Goal: Task Accomplishment & Management: Manage account settings

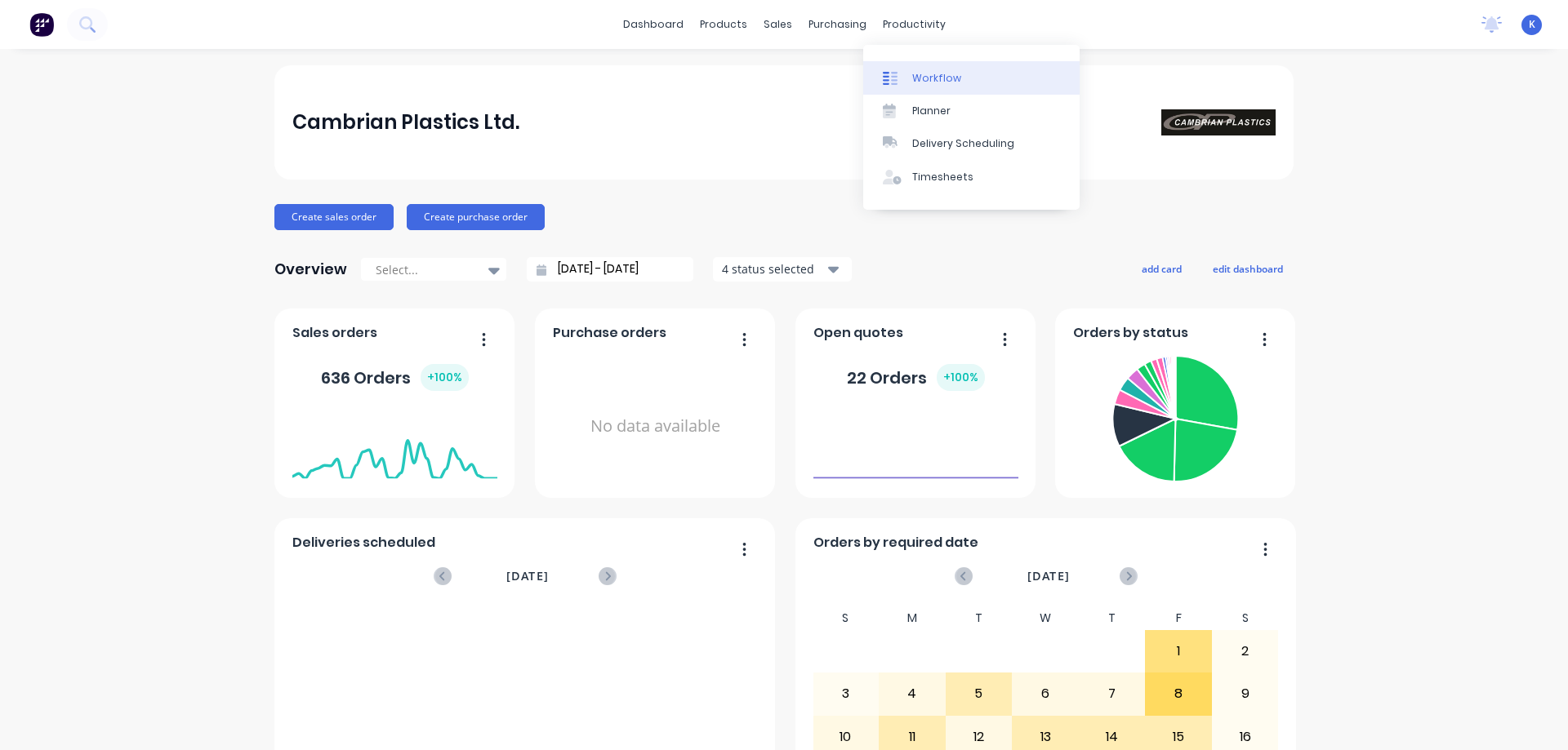
click at [924, 73] on div "Workflow" at bounding box center [936, 78] width 49 height 15
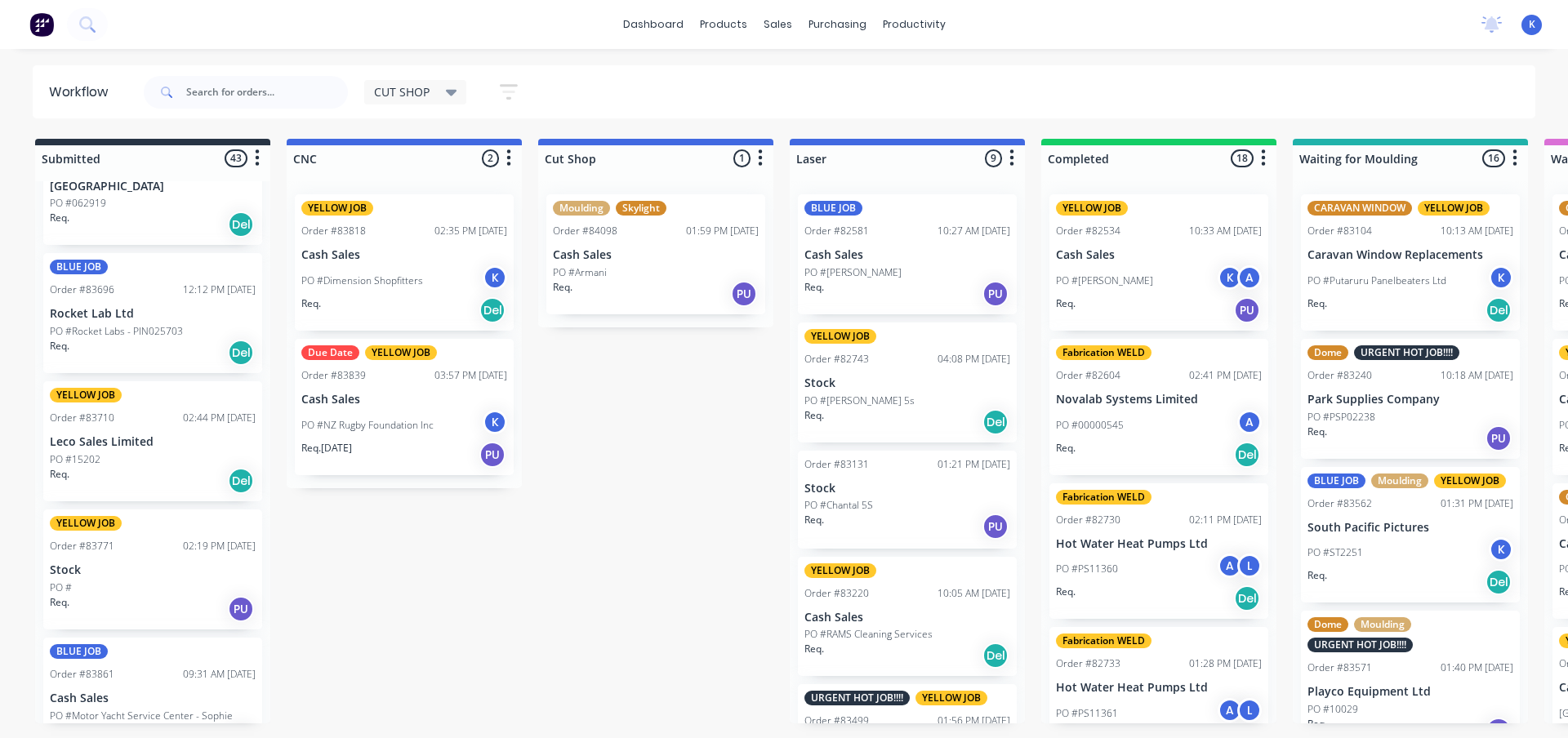
scroll to position [327, 0]
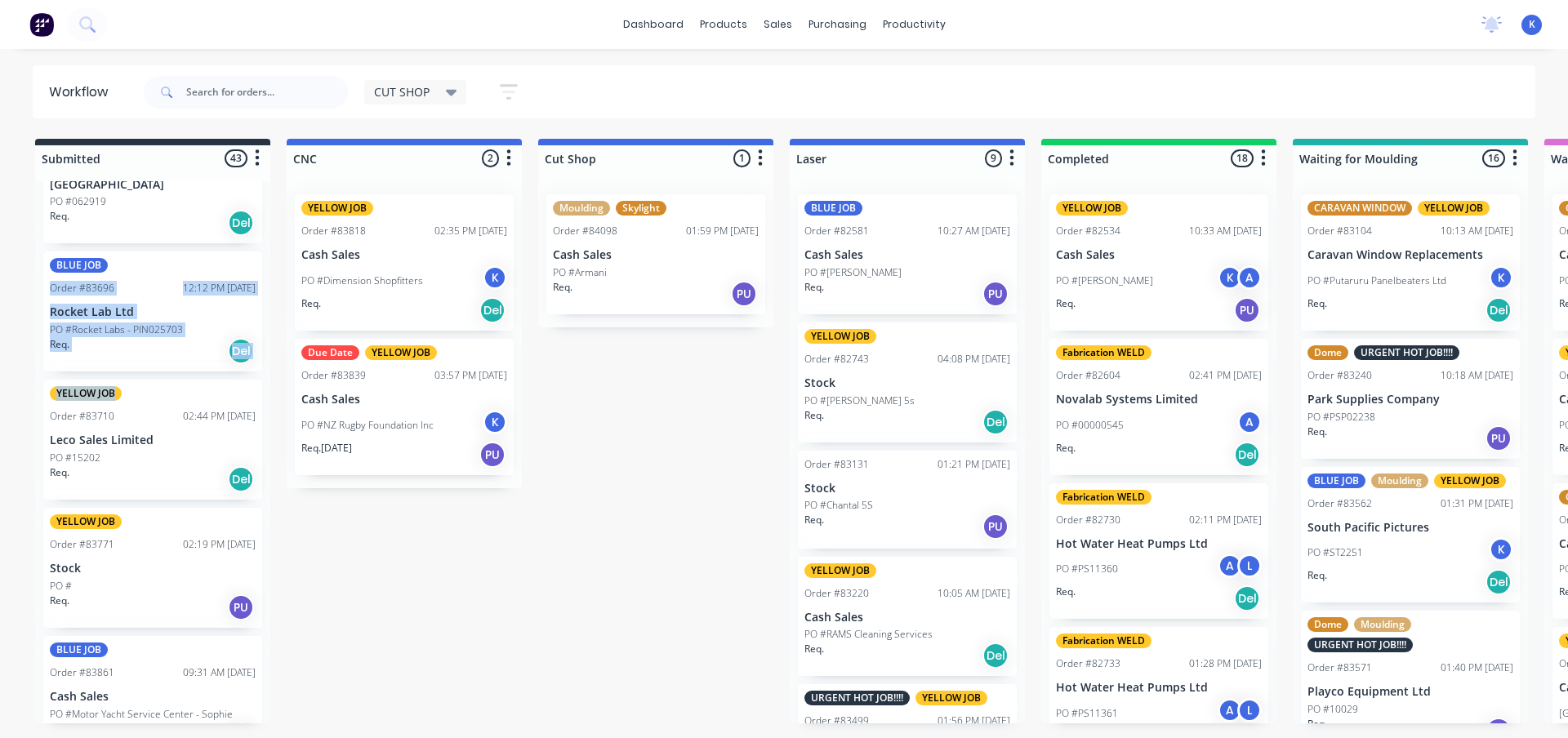
drag, startPoint x: 270, startPoint y: 249, endPoint x: 247, endPoint y: 355, distance: 108.5
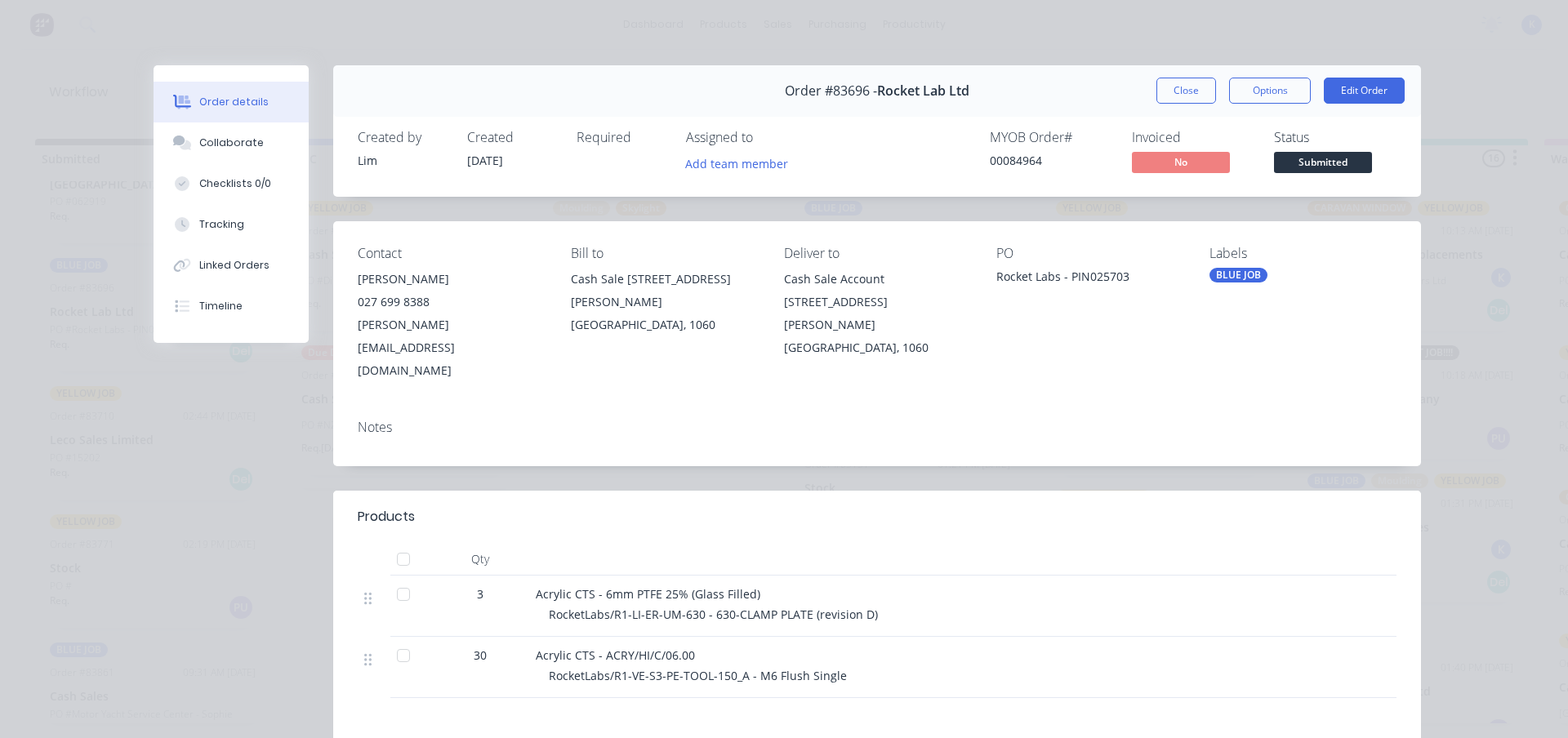
click at [1182, 76] on div "Order #83696 - Rocket Lab Ltd Close Options Edit Order" at bounding box center [877, 91] width 1088 height 52
click at [1197, 88] on button "Close" at bounding box center [1186, 90] width 60 height 26
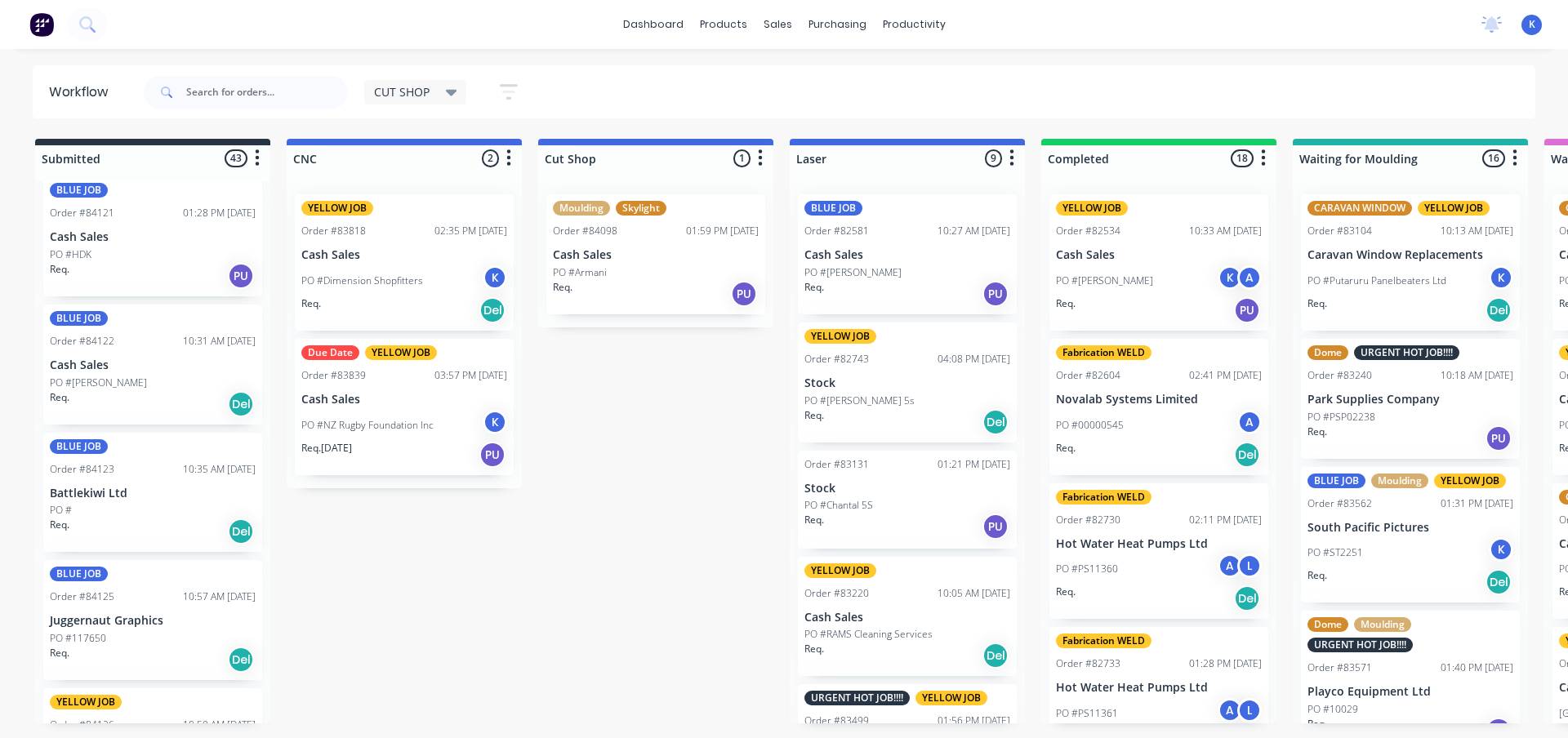
scroll to position [3176, 0]
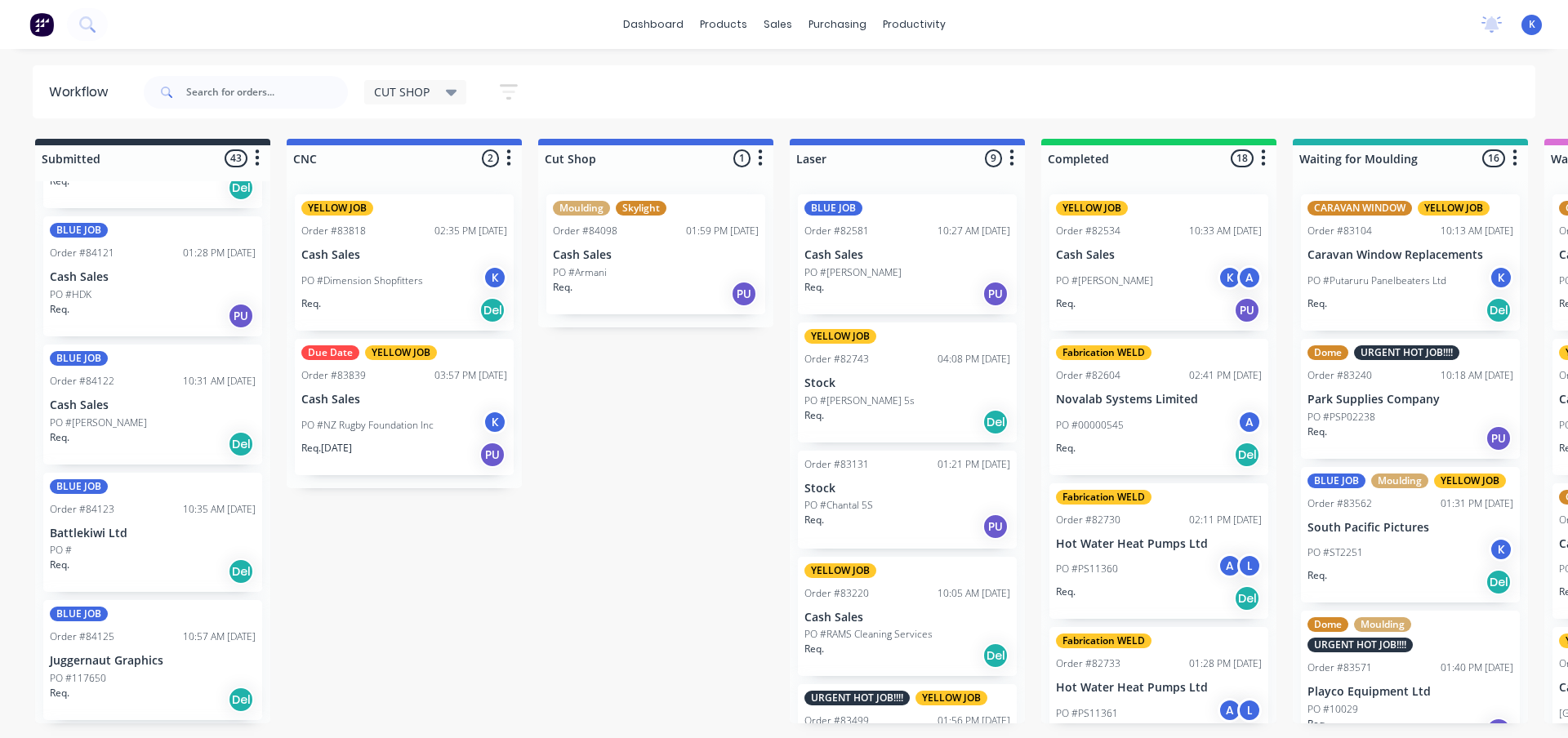
click at [79, 276] on p "Cash Sales" at bounding box center [153, 277] width 206 height 14
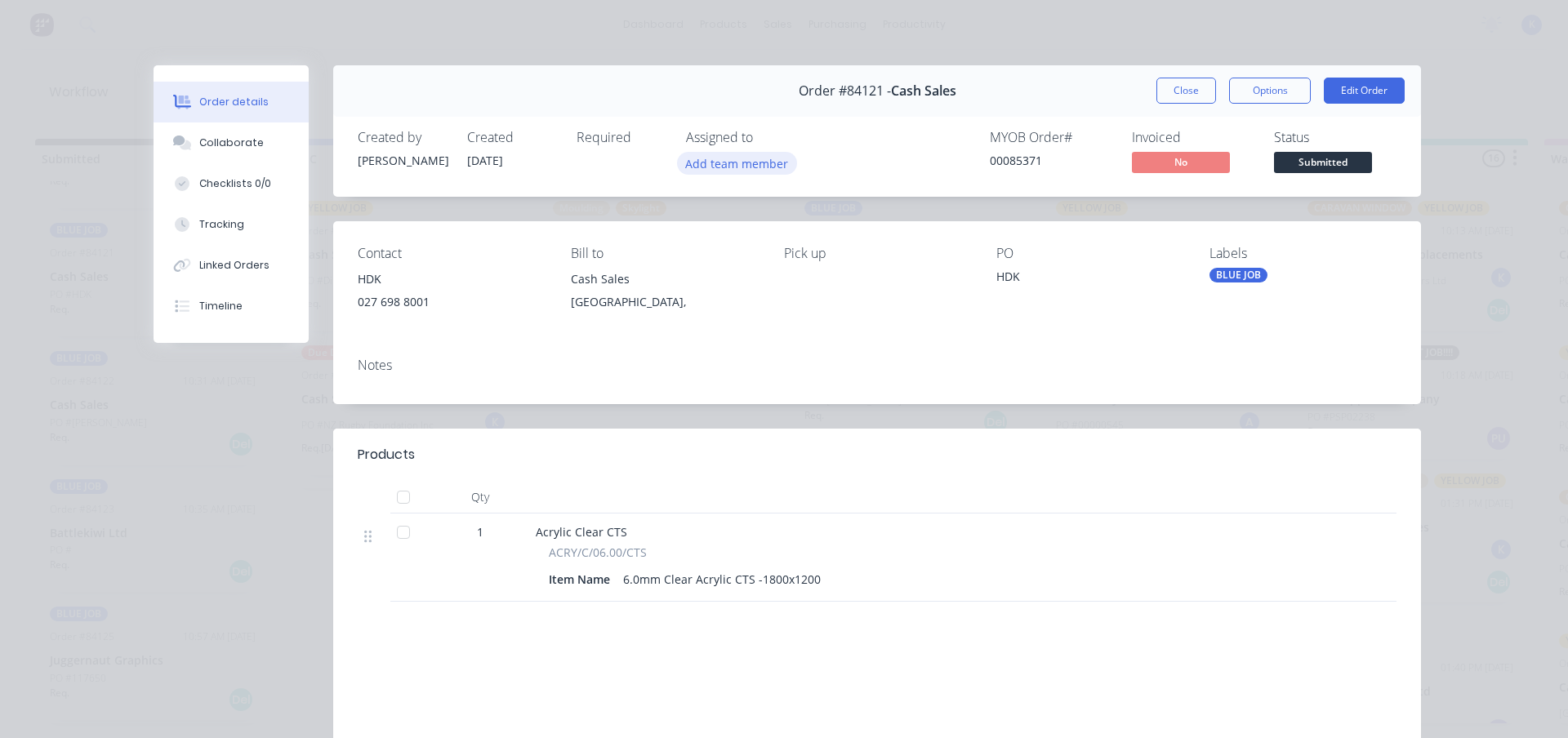
click at [724, 170] on button "Add team member" at bounding box center [737, 163] width 120 height 22
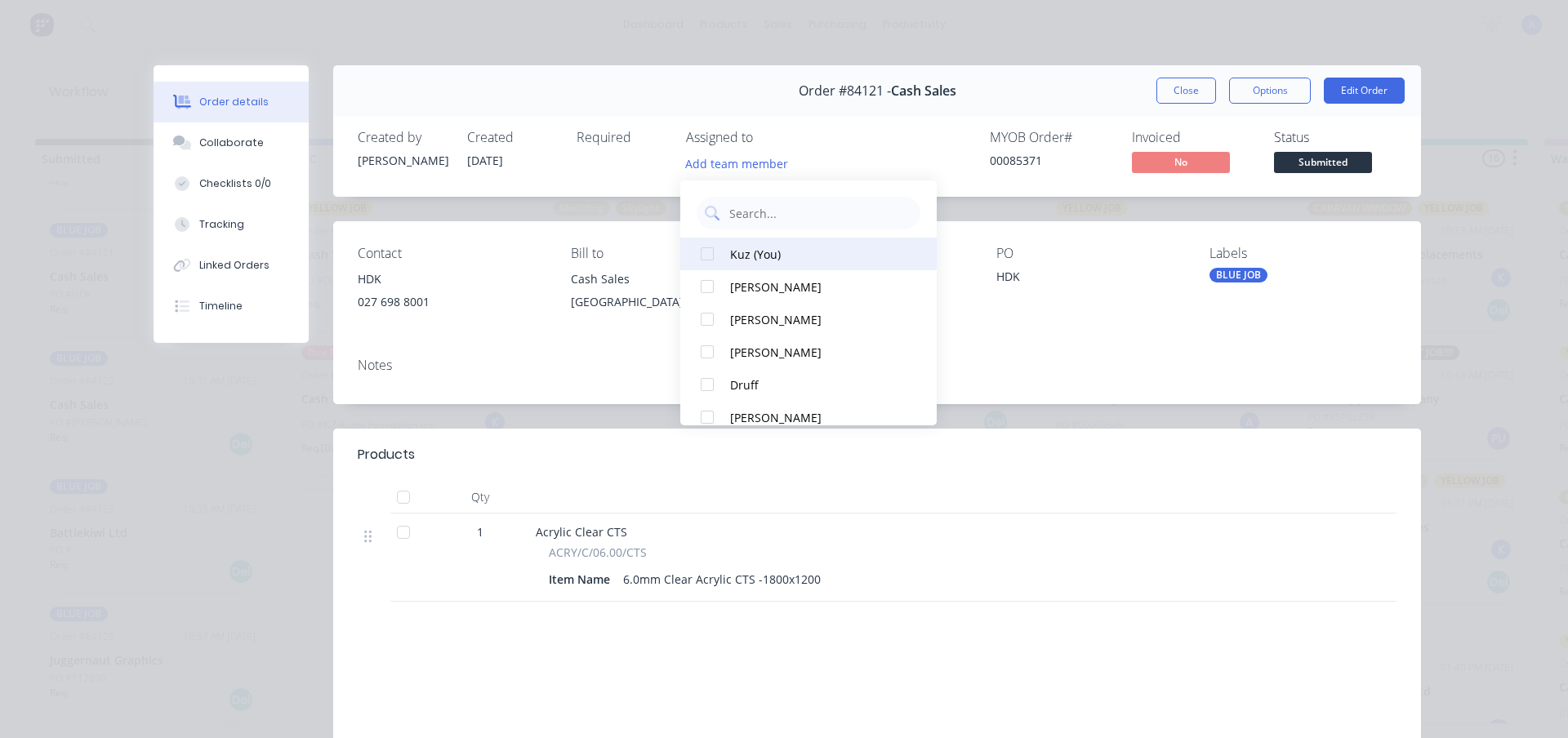
click at [711, 247] on div at bounding box center [707, 254] width 33 height 33
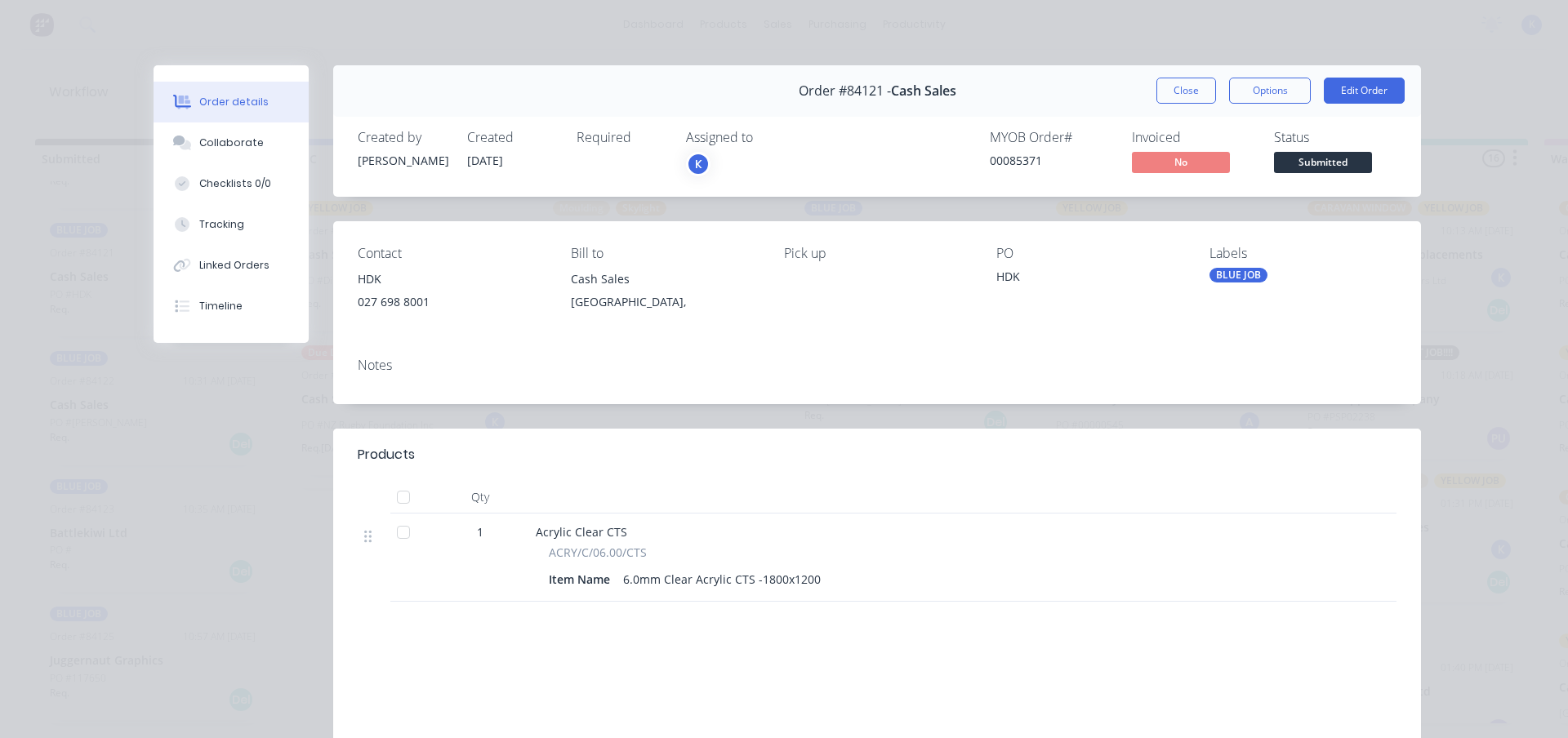
drag, startPoint x: 1190, startPoint y: 93, endPoint x: 1137, endPoint y: 106, distance: 54.6
click at [1189, 93] on button "Close" at bounding box center [1186, 90] width 60 height 26
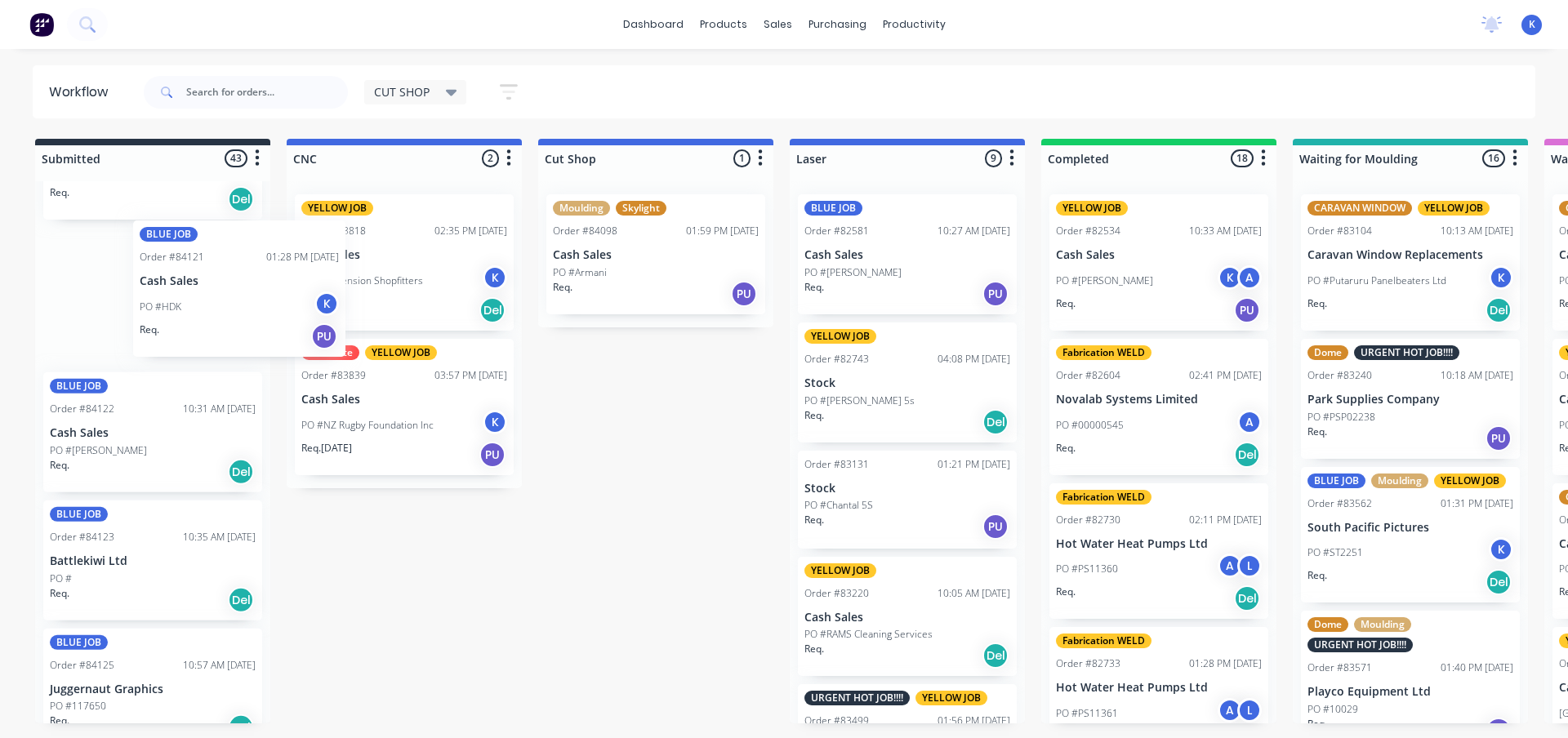
scroll to position [3164, 0]
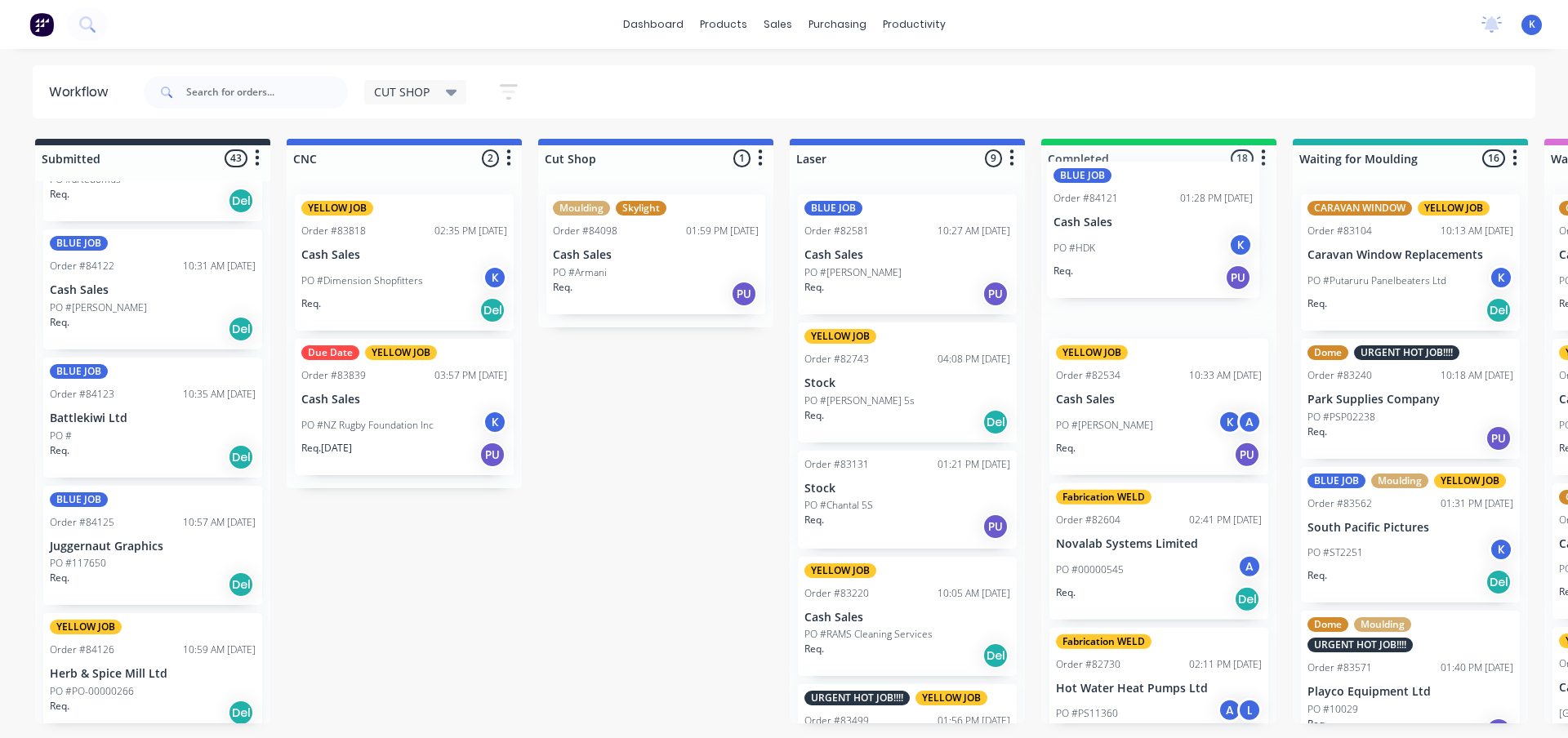
drag, startPoint x: 107, startPoint y: 314, endPoint x: 1110, endPoint y: 248, distance: 1005.2
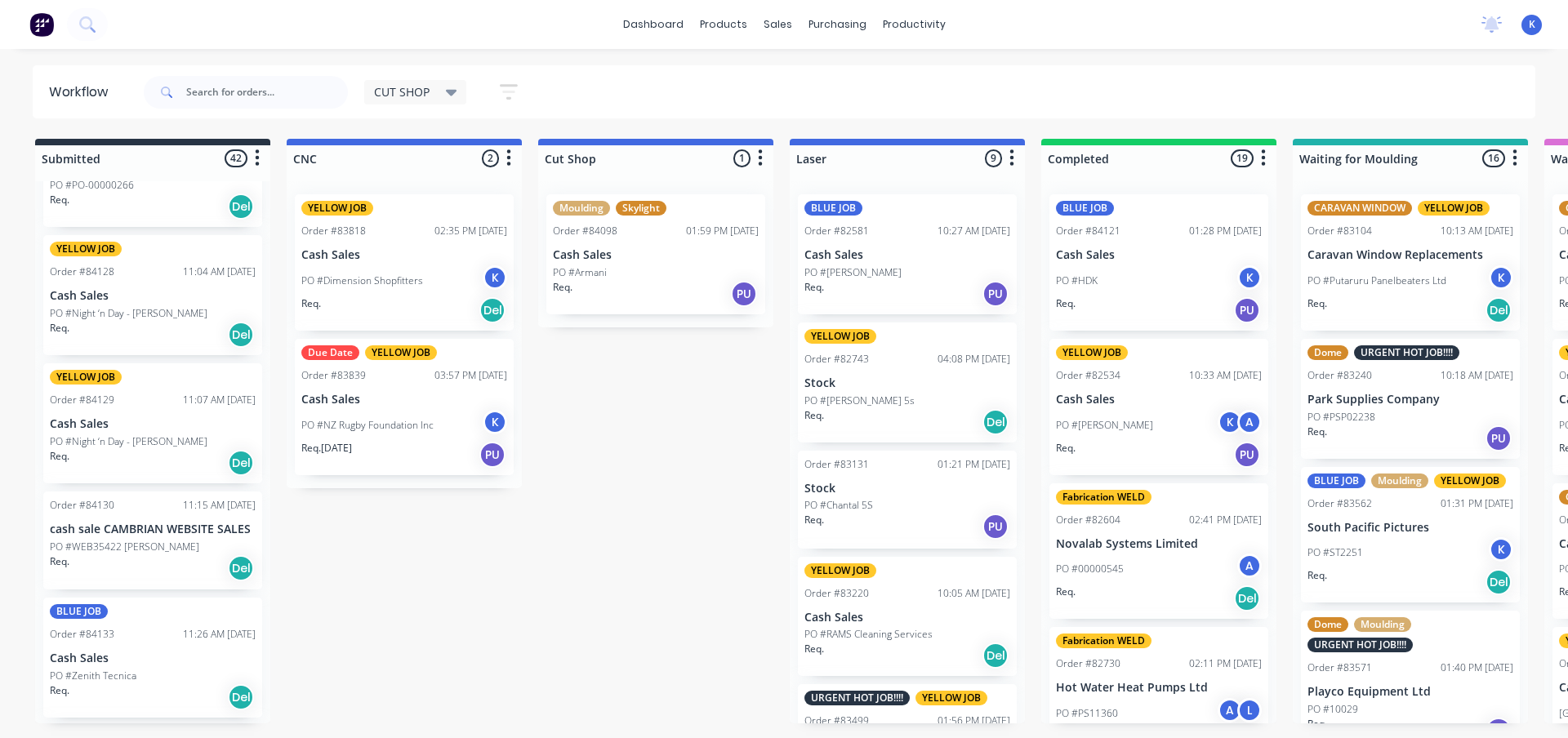
scroll to position [3490, 0]
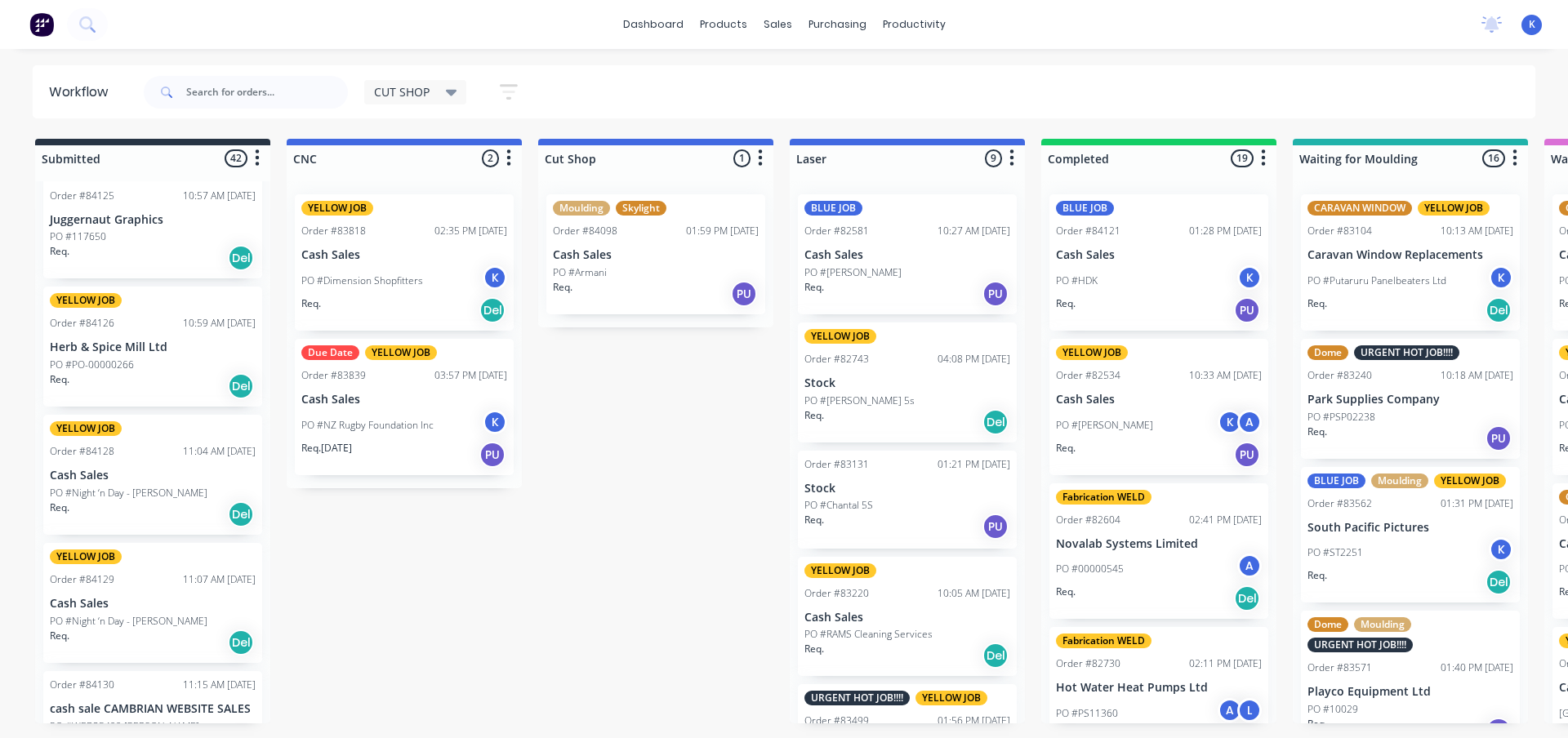
click at [98, 497] on p "PO #Night ‘n Day - [PERSON_NAME]" at bounding box center [128, 494] width 158 height 15
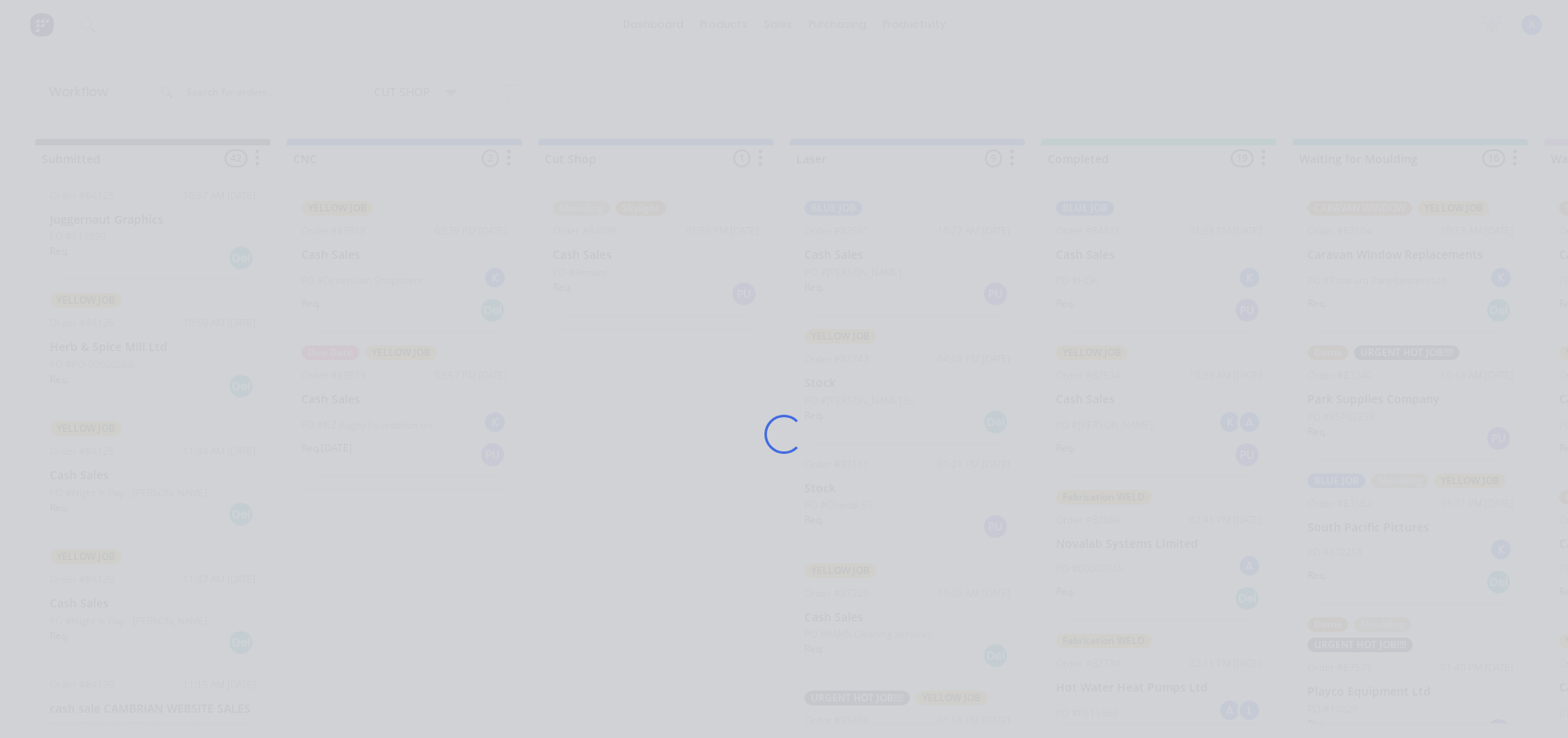
click at [98, 496] on div "Loading..." at bounding box center [784, 369] width 1568 height 738
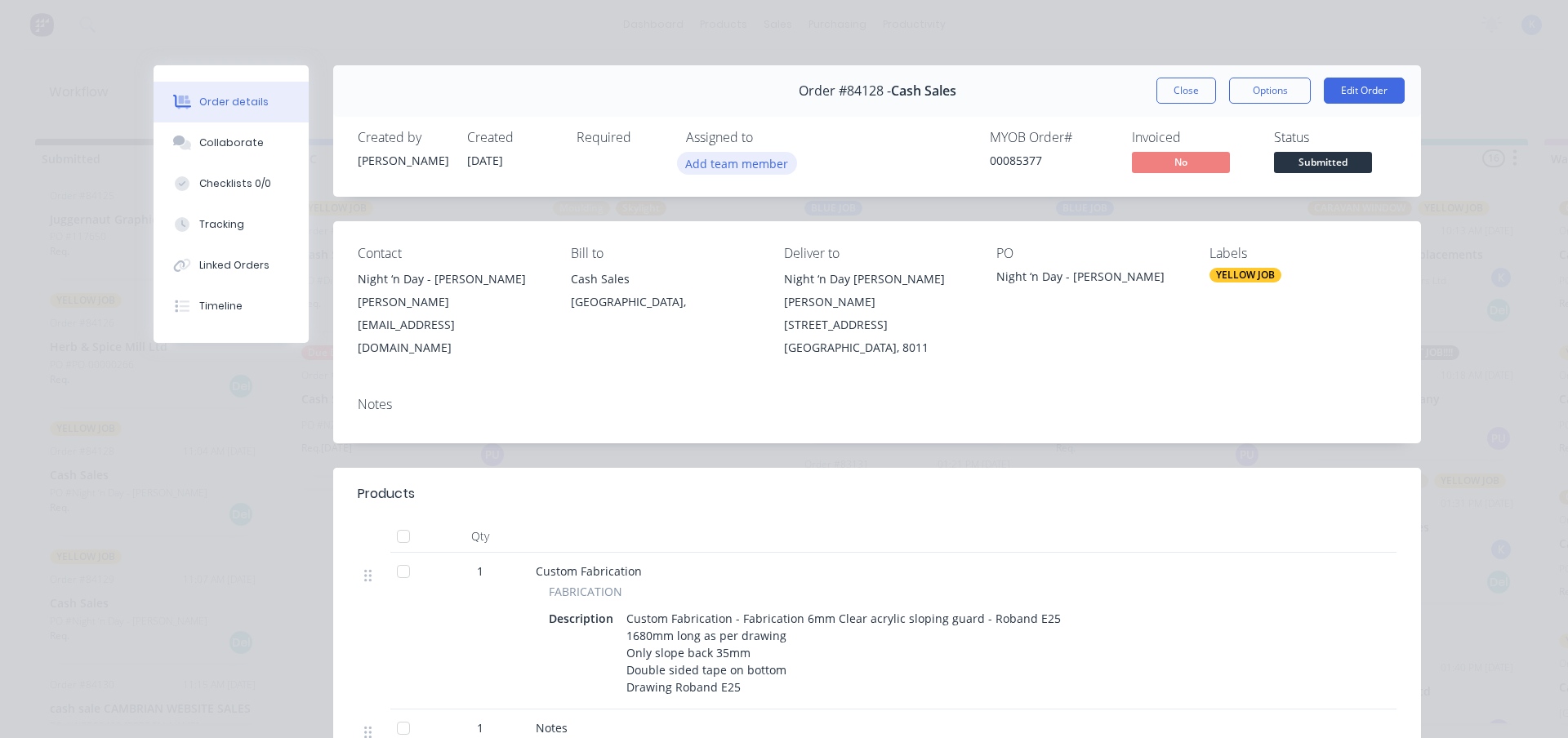
click at [722, 172] on button "Add team member" at bounding box center [737, 163] width 120 height 22
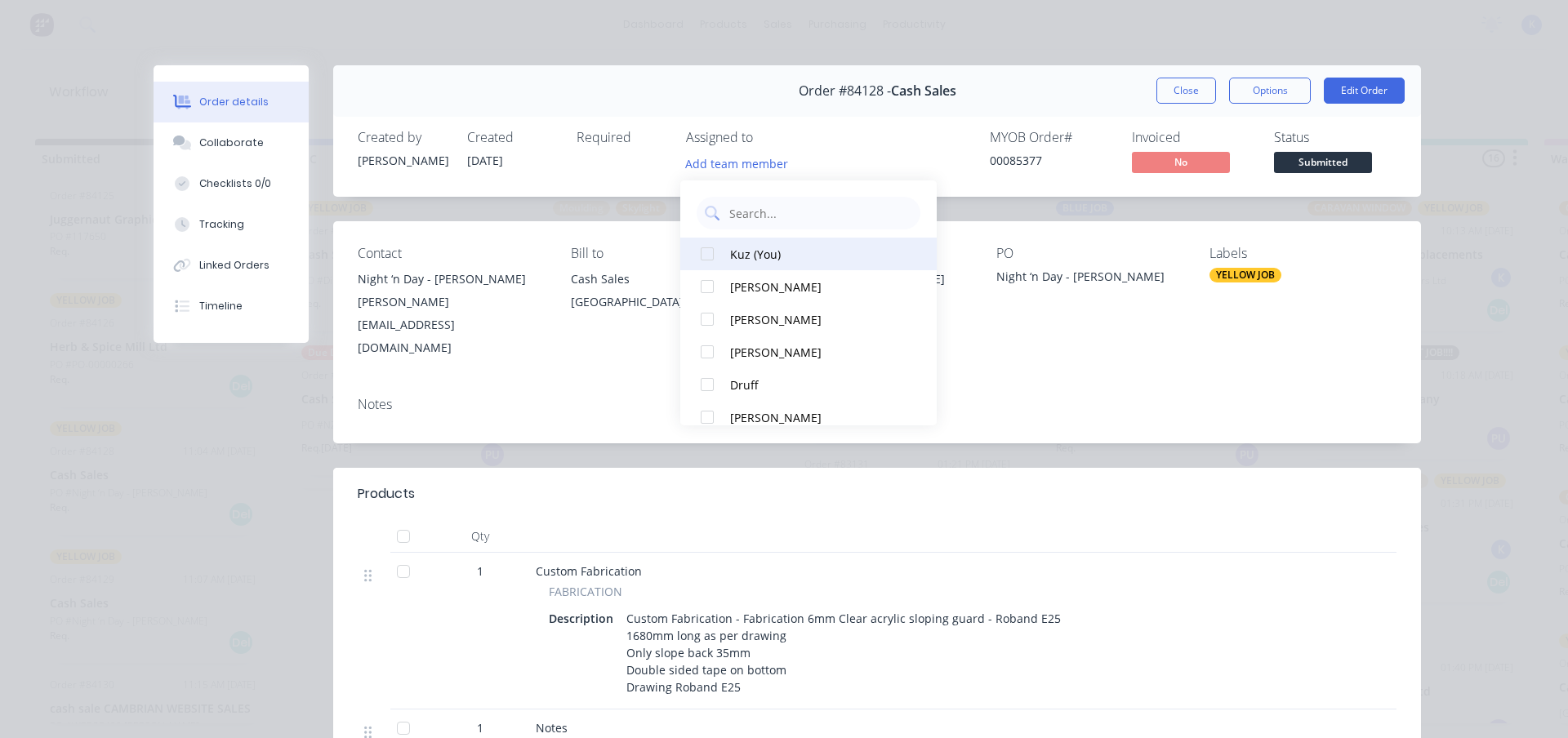
click at [704, 257] on div at bounding box center [707, 254] width 33 height 33
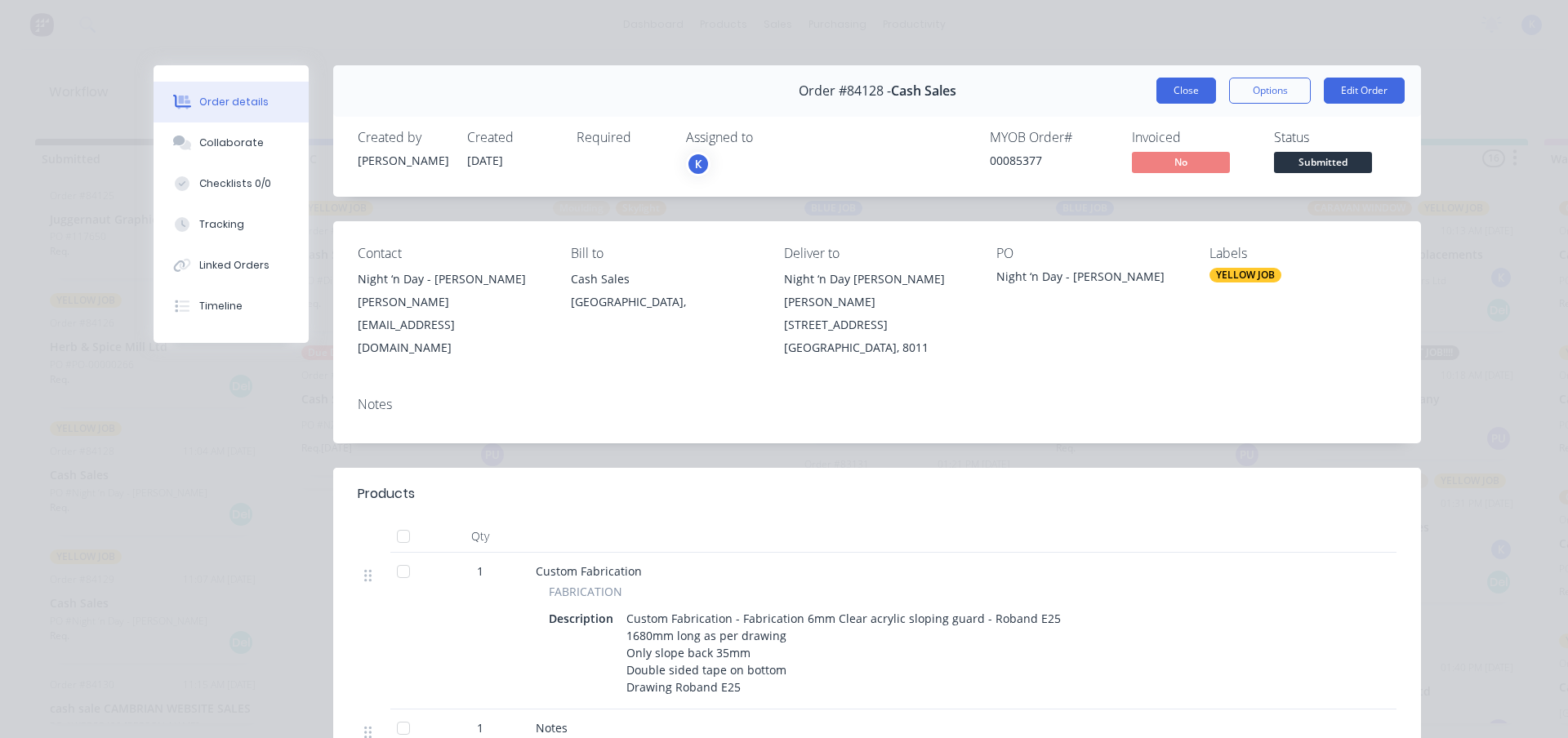
click at [1186, 93] on button "Close" at bounding box center [1186, 90] width 60 height 26
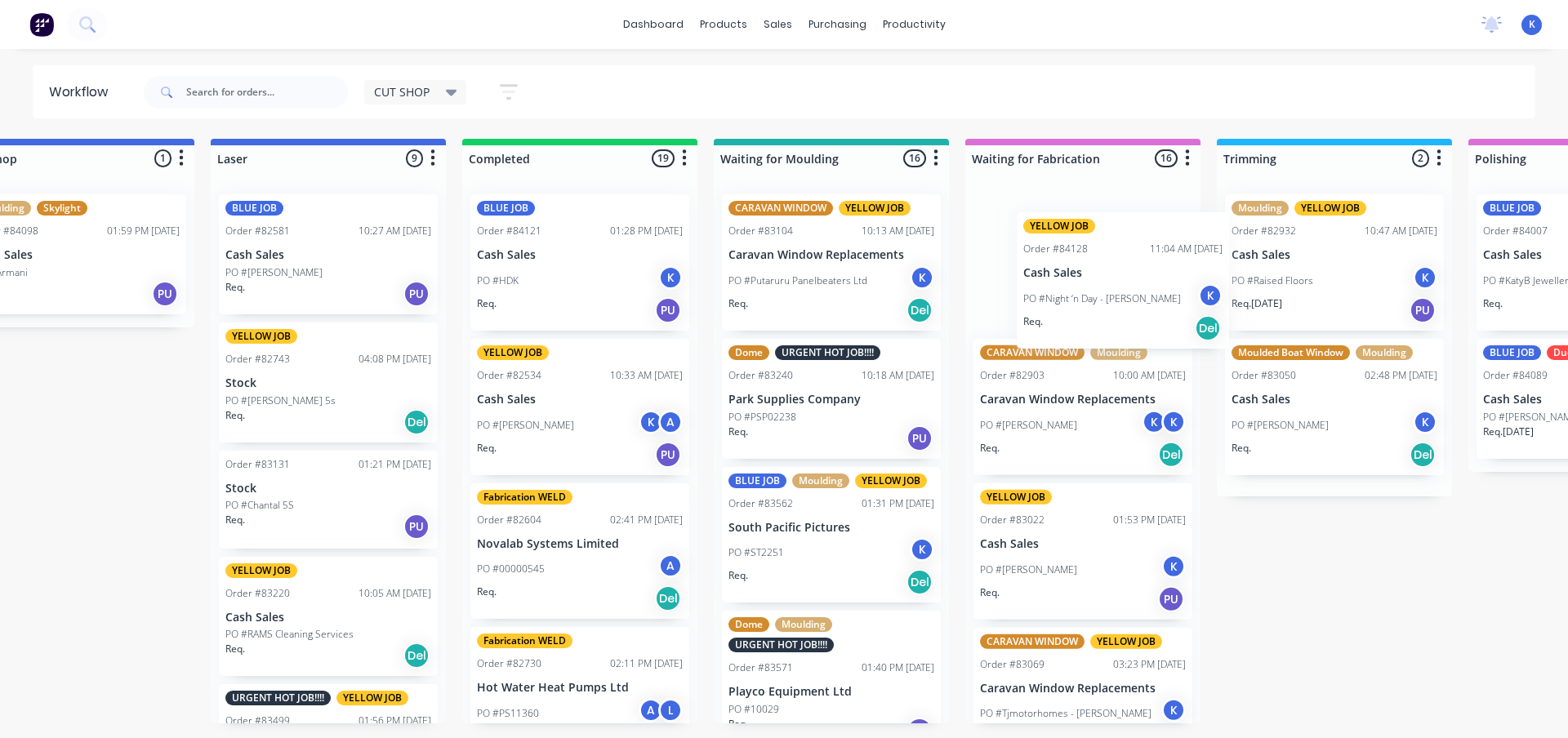
scroll to position [0, 580]
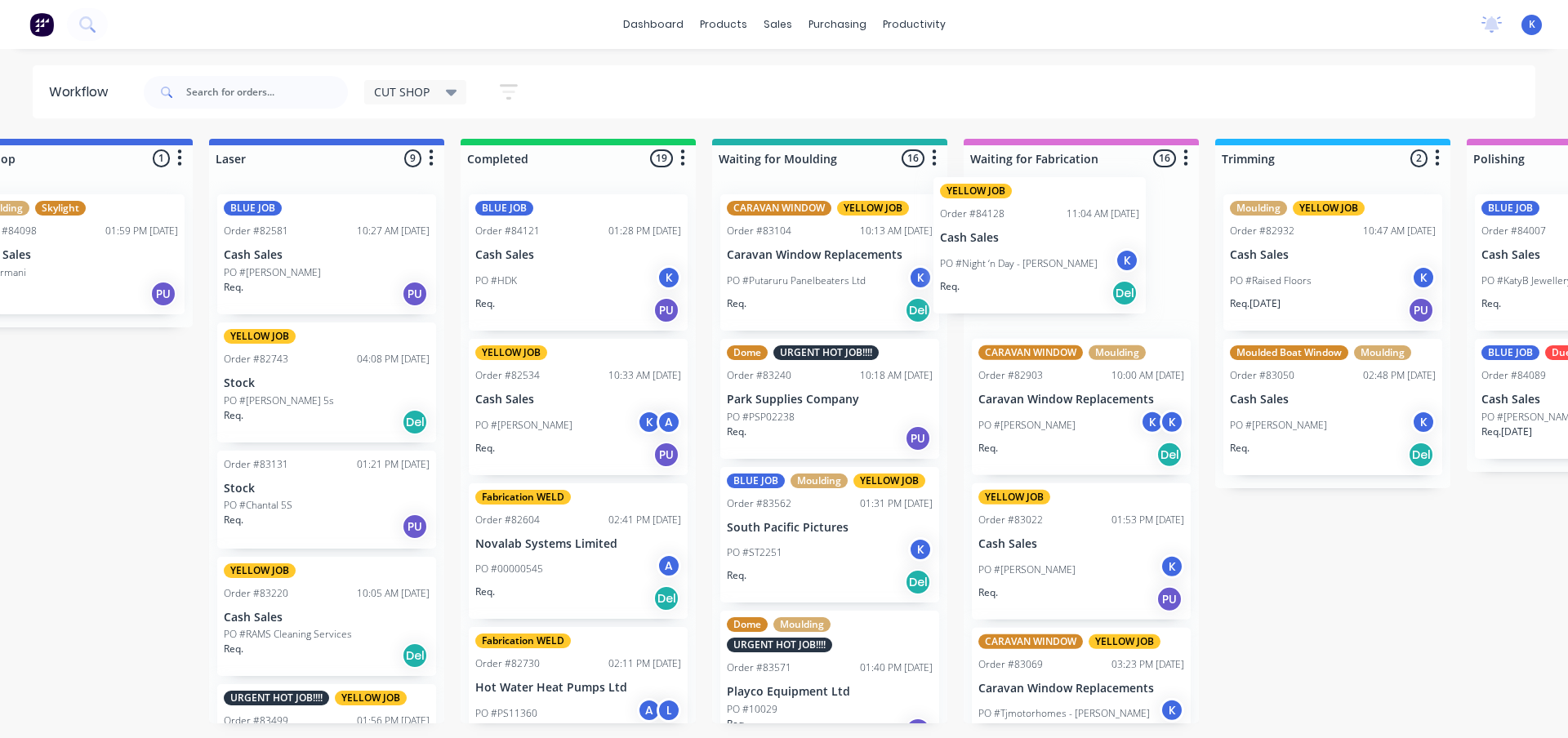
drag, startPoint x: 106, startPoint y: 506, endPoint x: 977, endPoint y: 272, distance: 901.9
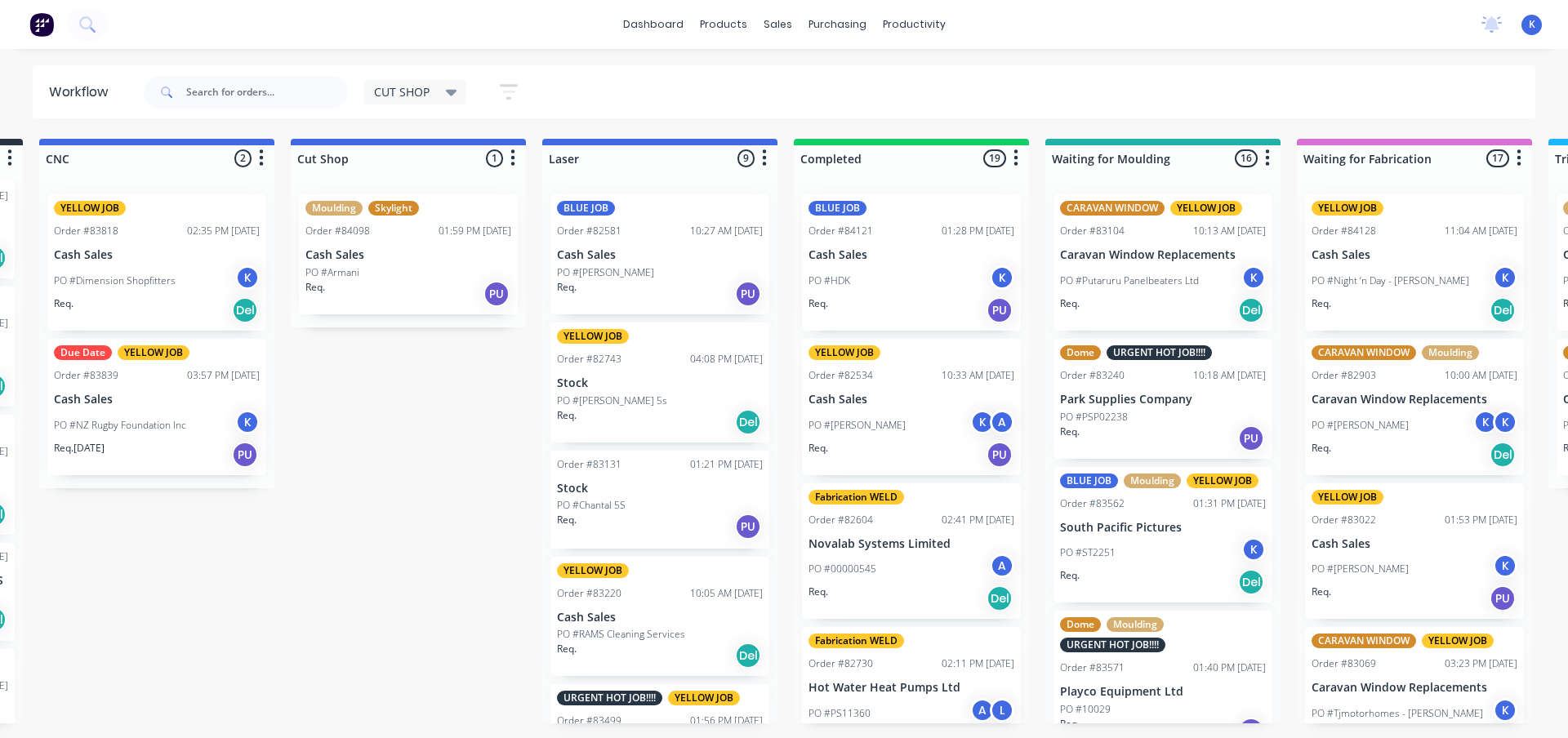
scroll to position [0, 0]
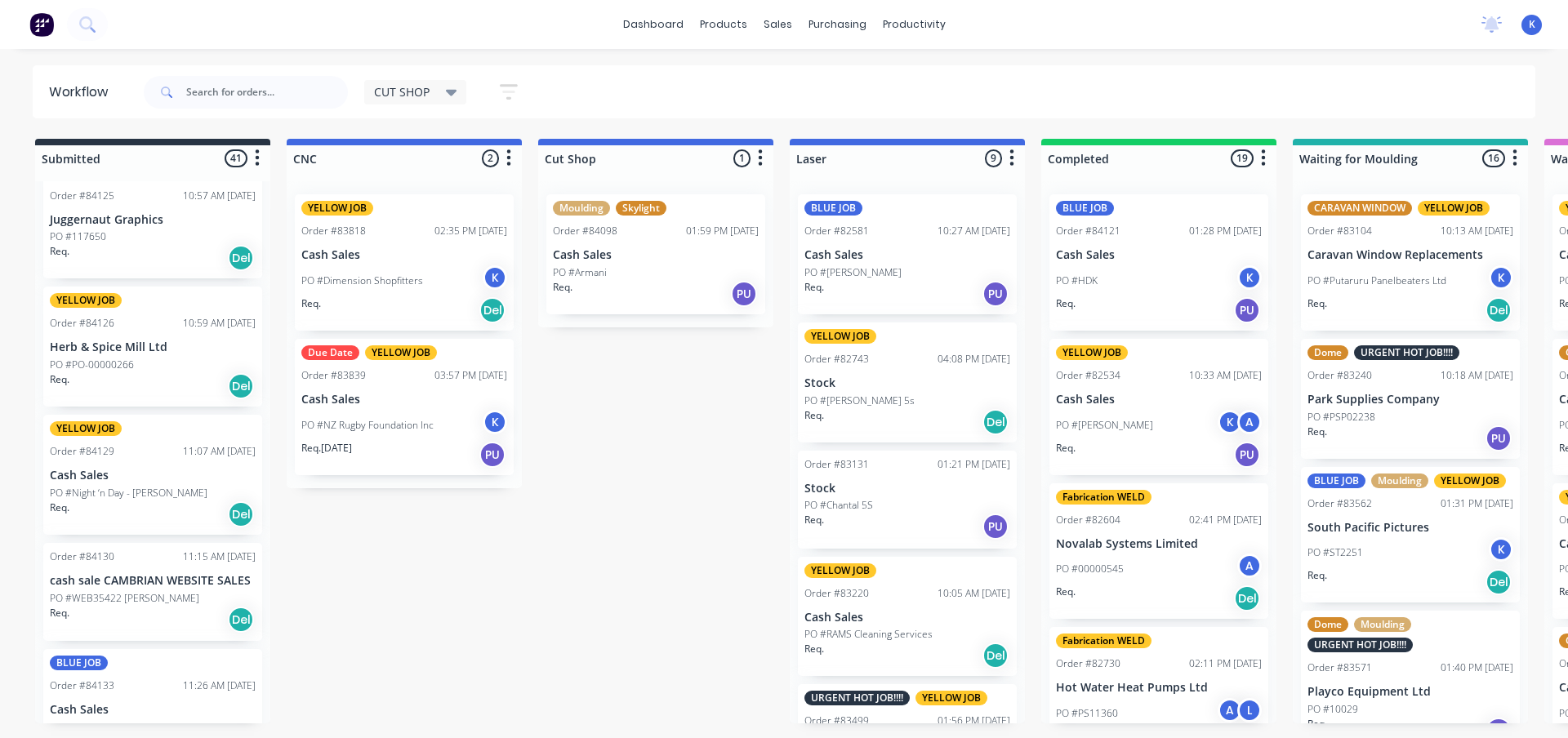
click at [79, 491] on p "PO #Night ‘n Day - [PERSON_NAME]" at bounding box center [128, 494] width 158 height 15
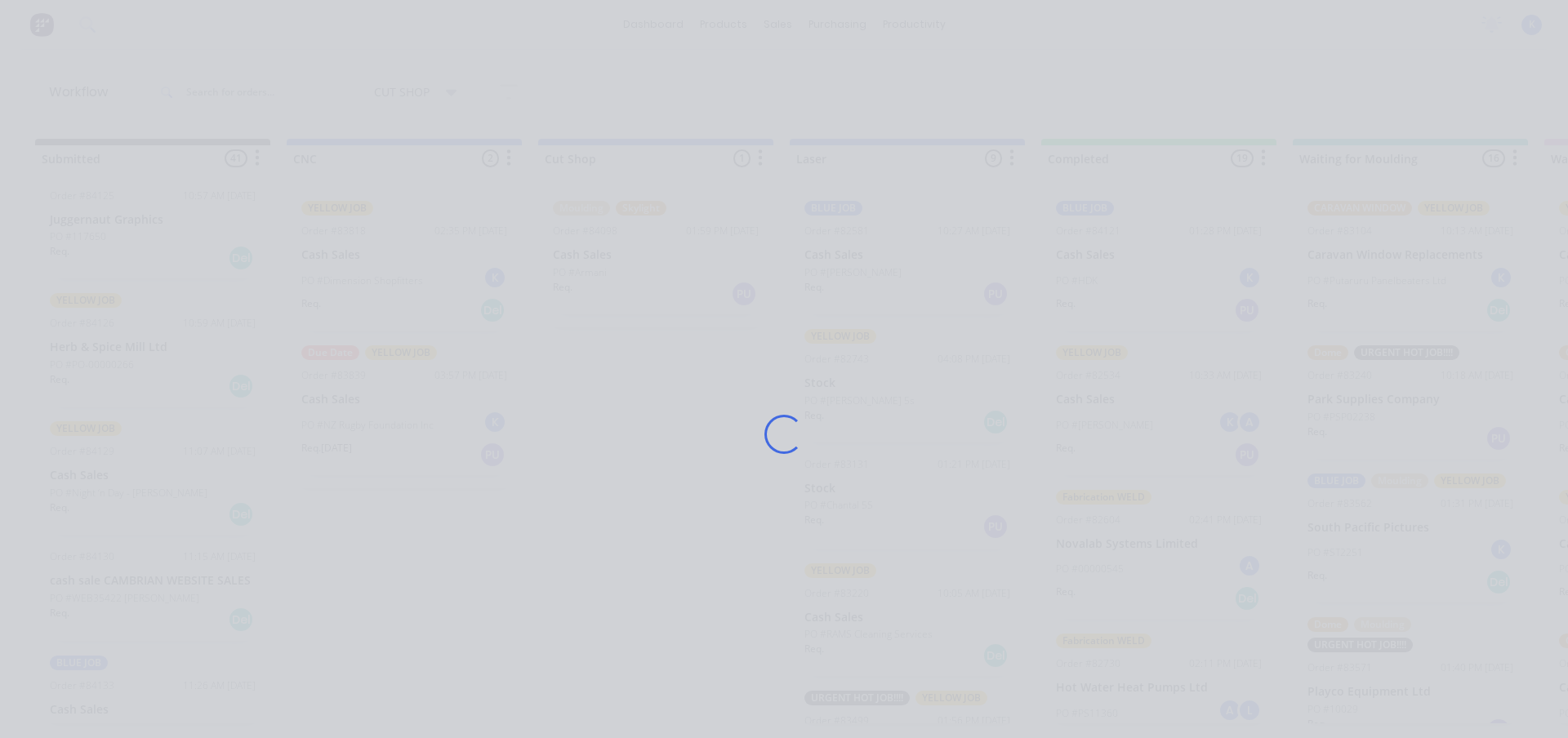
click at [79, 491] on div "Loading..." at bounding box center [784, 369] width 1568 height 738
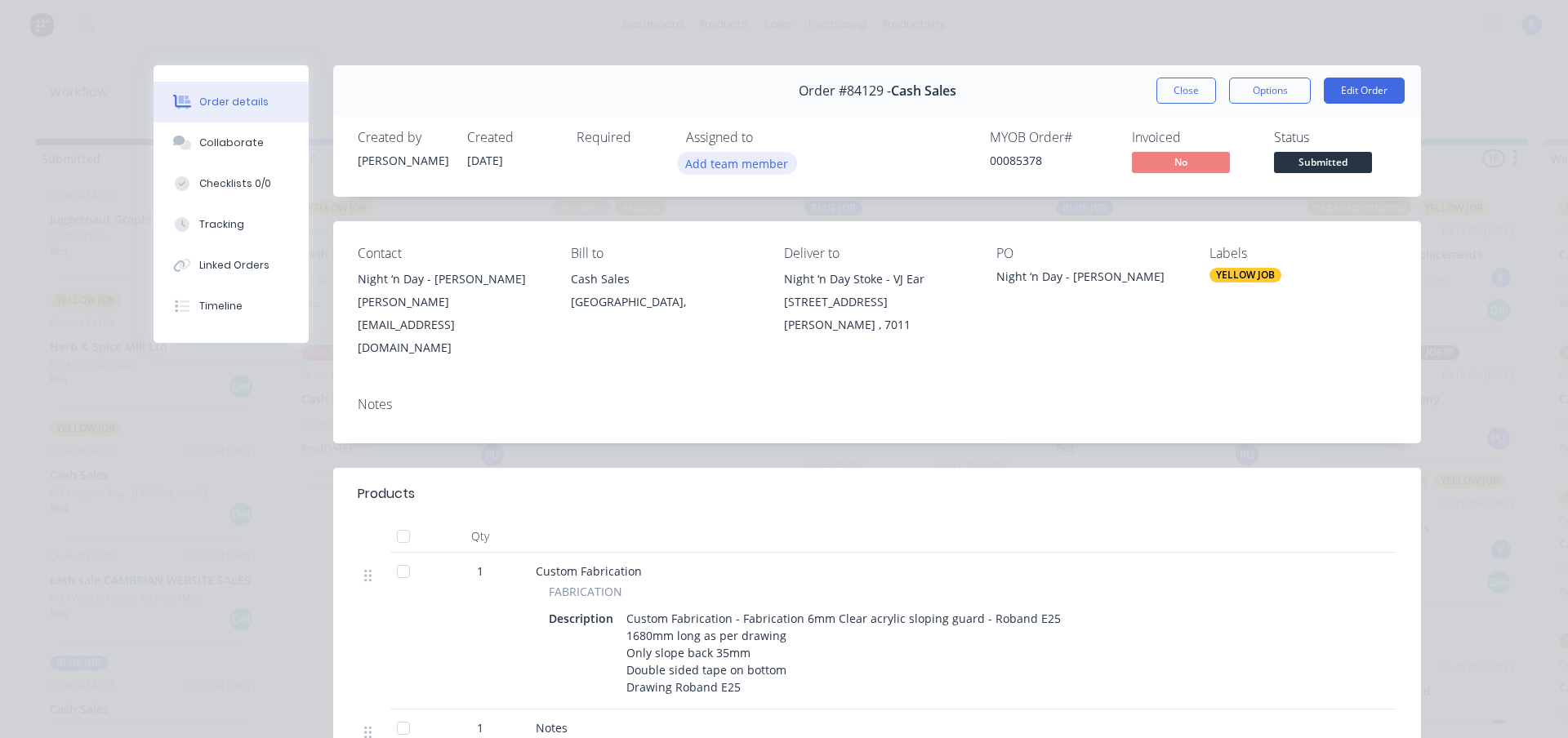
click at [735, 167] on button "Add team member" at bounding box center [737, 163] width 120 height 22
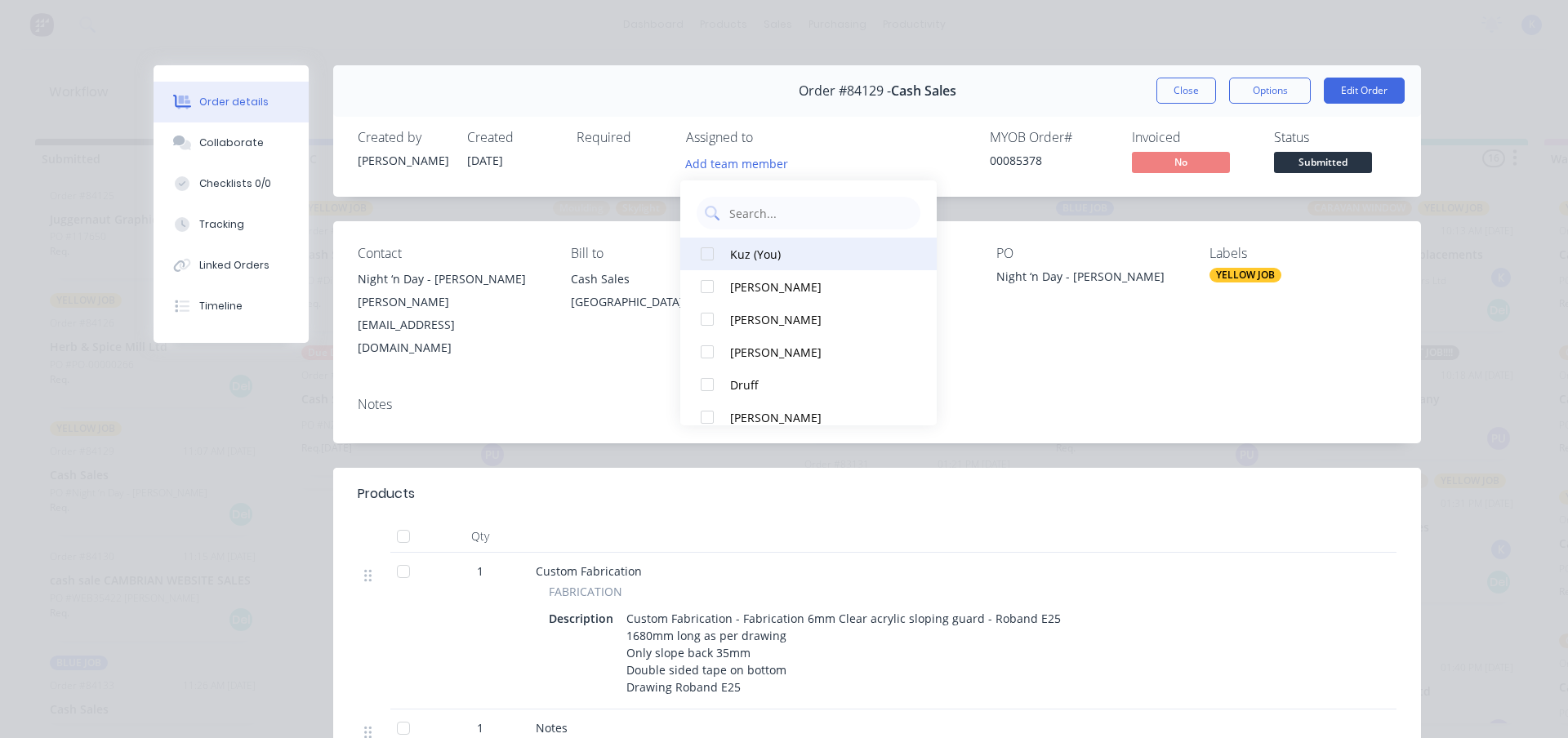
click at [714, 256] on div at bounding box center [707, 254] width 33 height 33
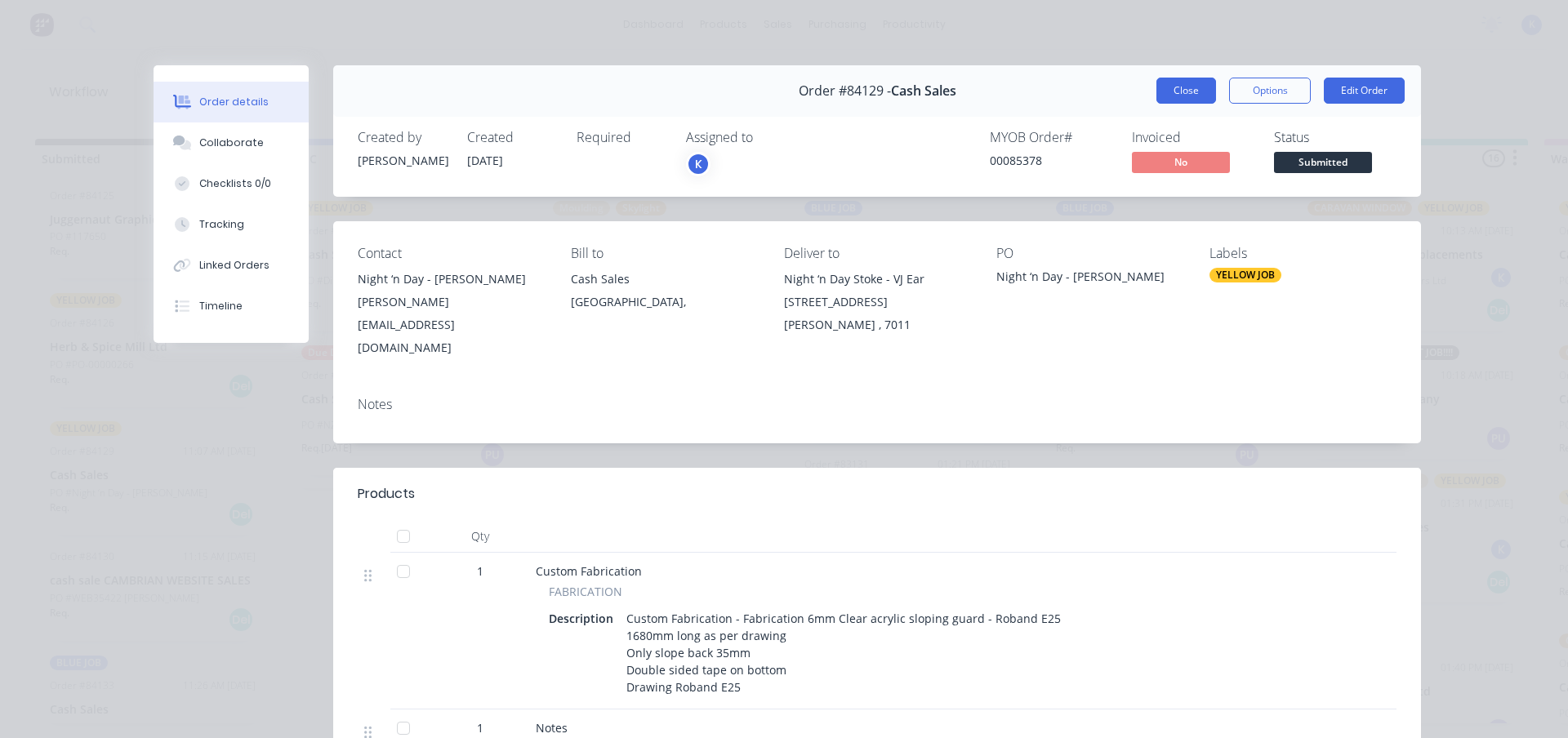
click at [1164, 84] on button "Close" at bounding box center [1186, 90] width 60 height 26
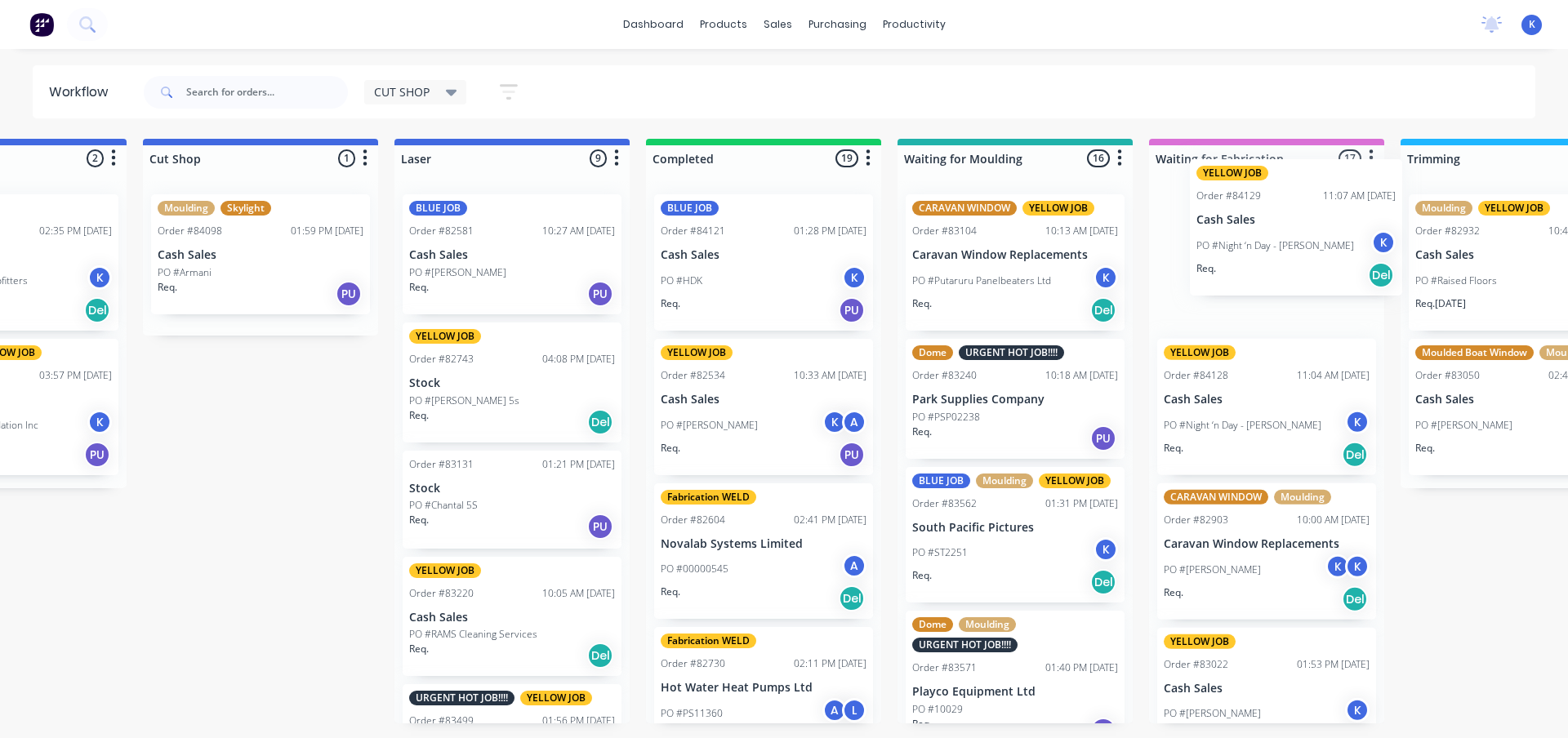
scroll to position [0, 419]
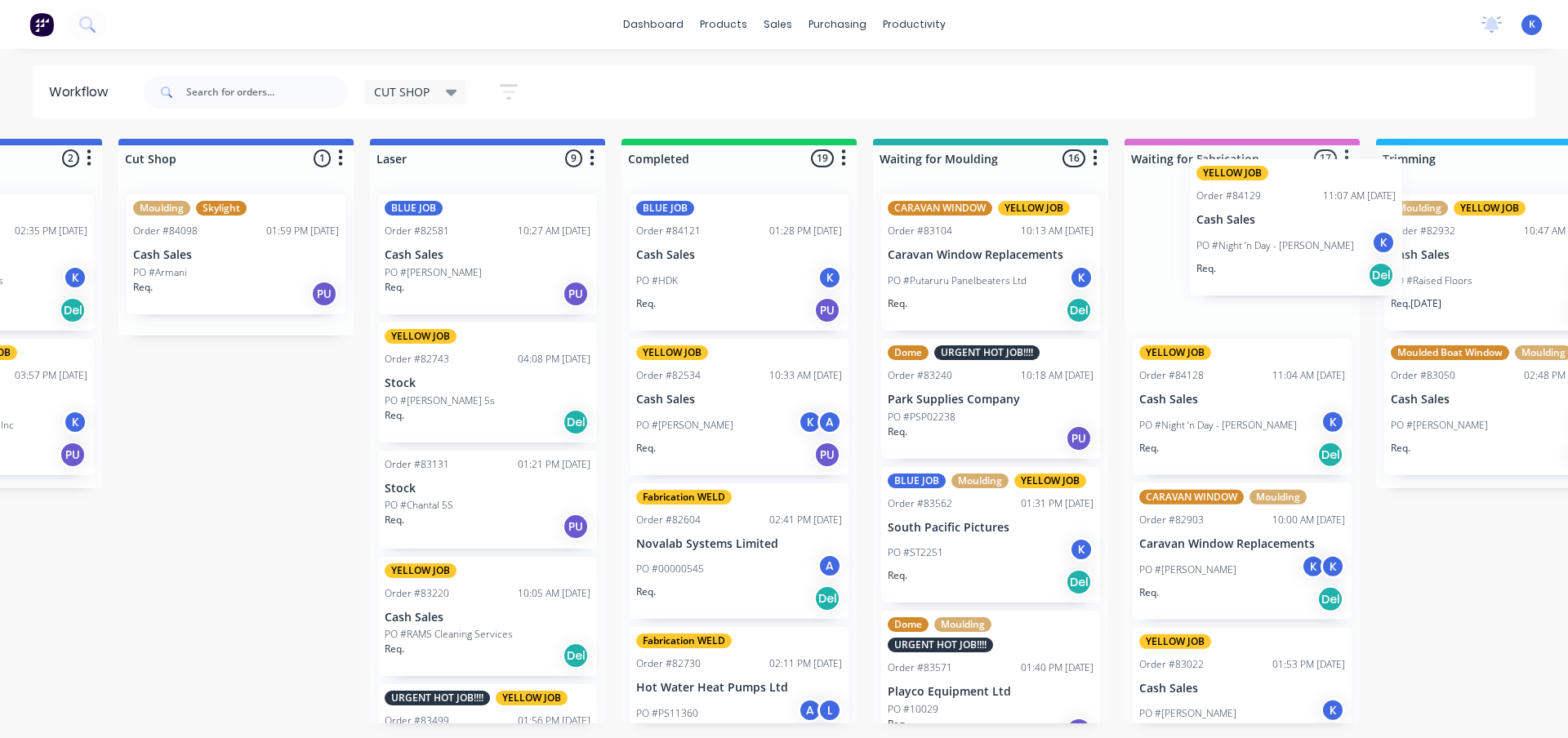
drag, startPoint x: 99, startPoint y: 511, endPoint x: 1187, endPoint y: 257, distance: 1117.3
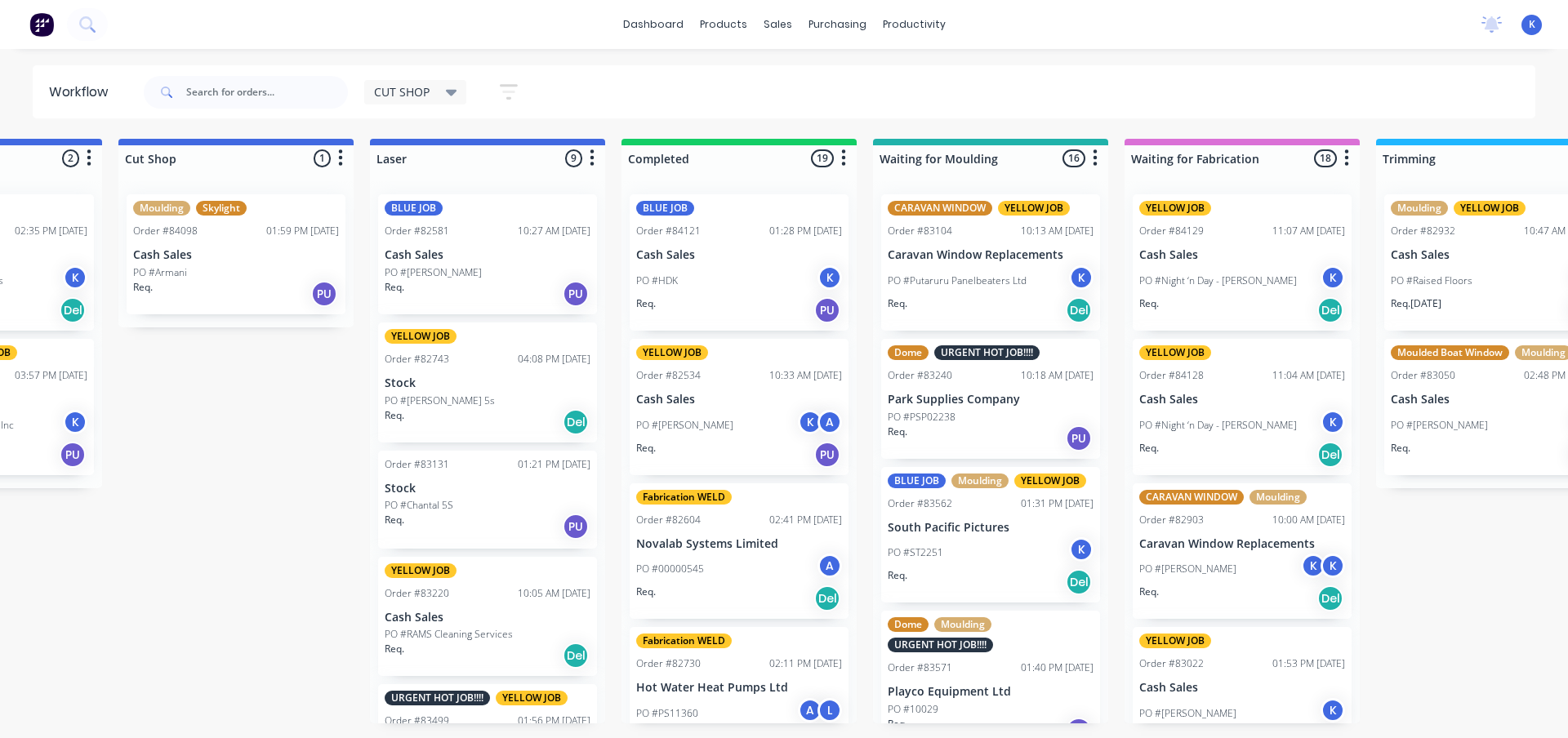
click at [1215, 411] on div "PO #Night ‘n Day - [PERSON_NAME]" at bounding box center [1241, 425] width 206 height 31
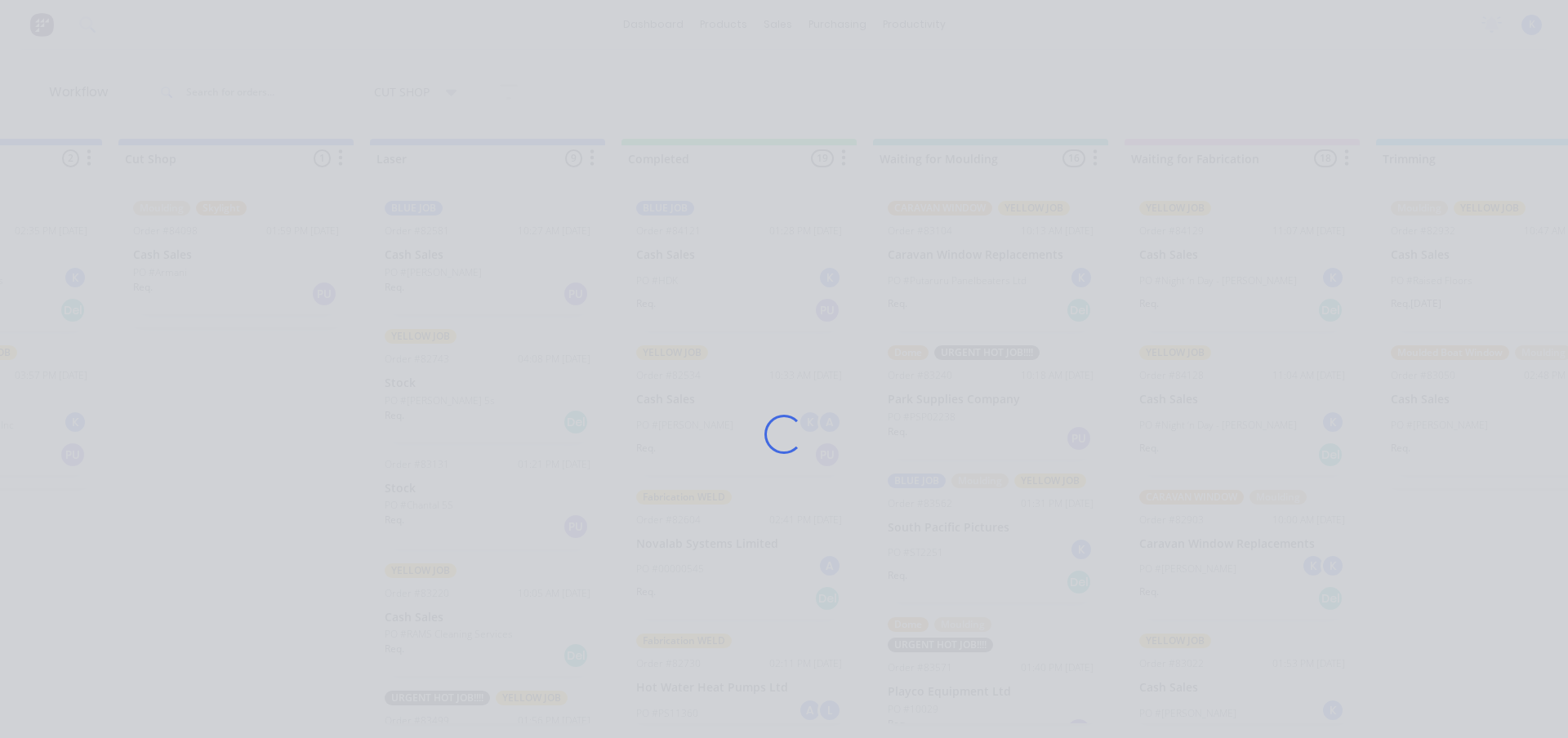
click at [1215, 411] on div "Loading..." at bounding box center [784, 434] width 1306 height 738
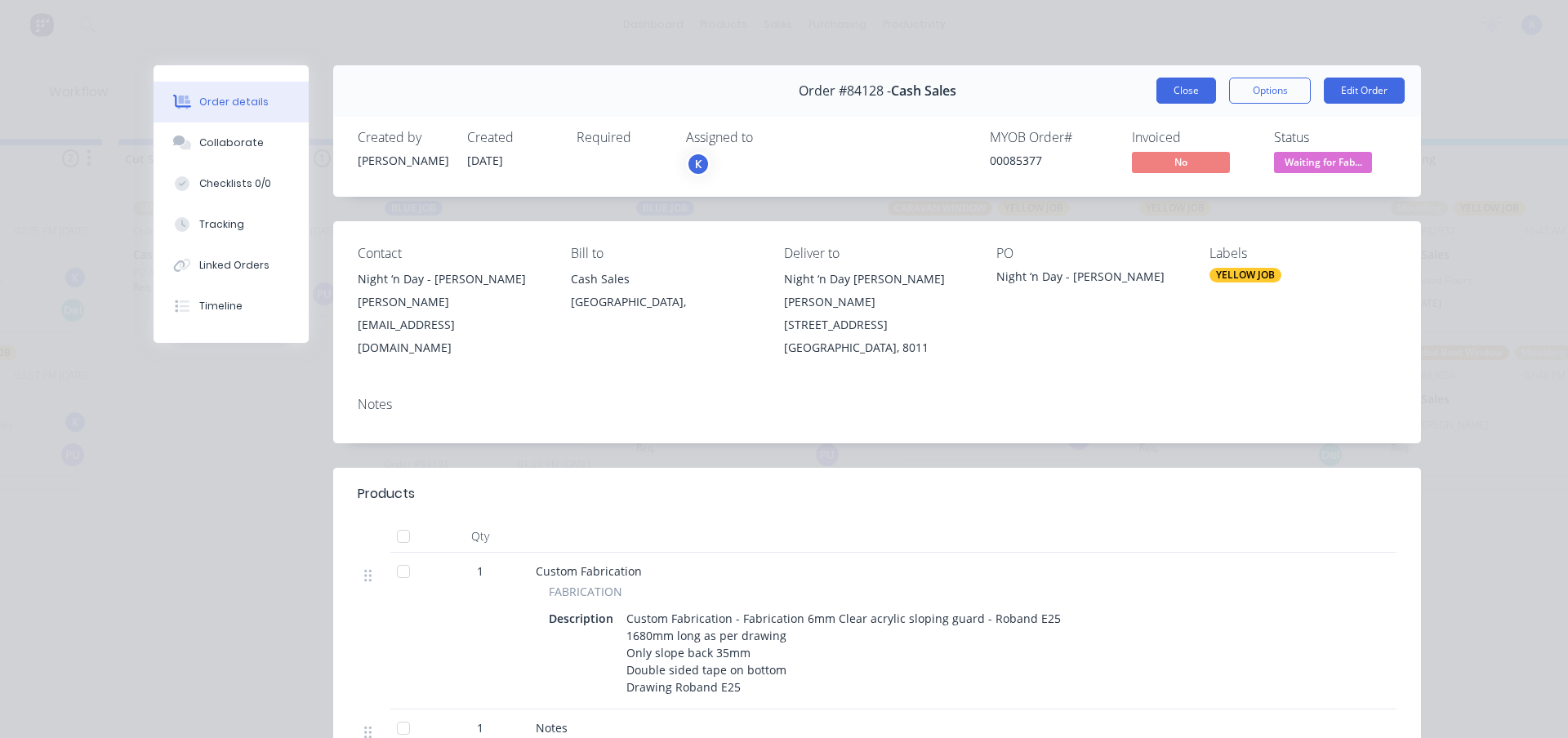
click at [1174, 93] on button "Close" at bounding box center [1186, 90] width 60 height 26
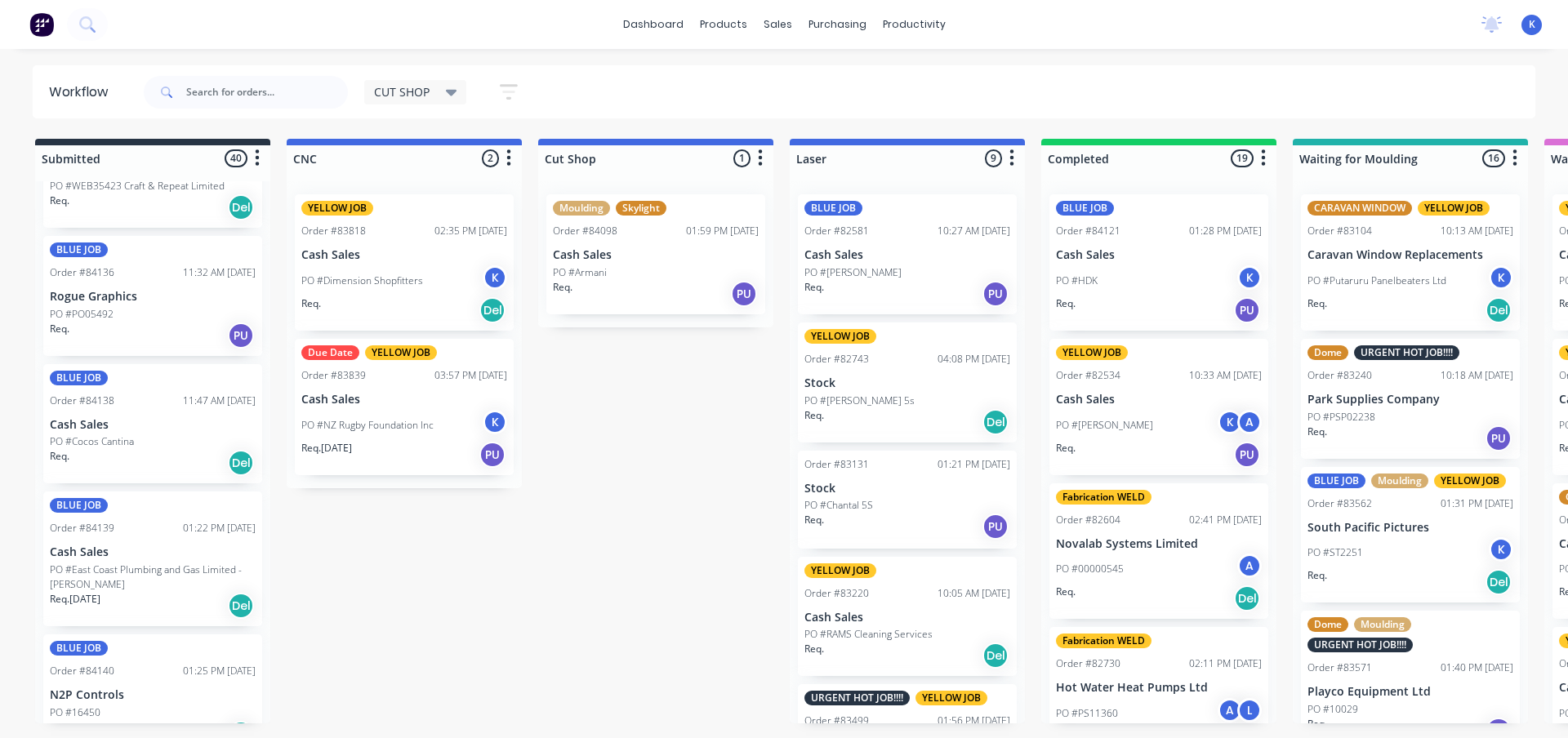
scroll to position [4144, 0]
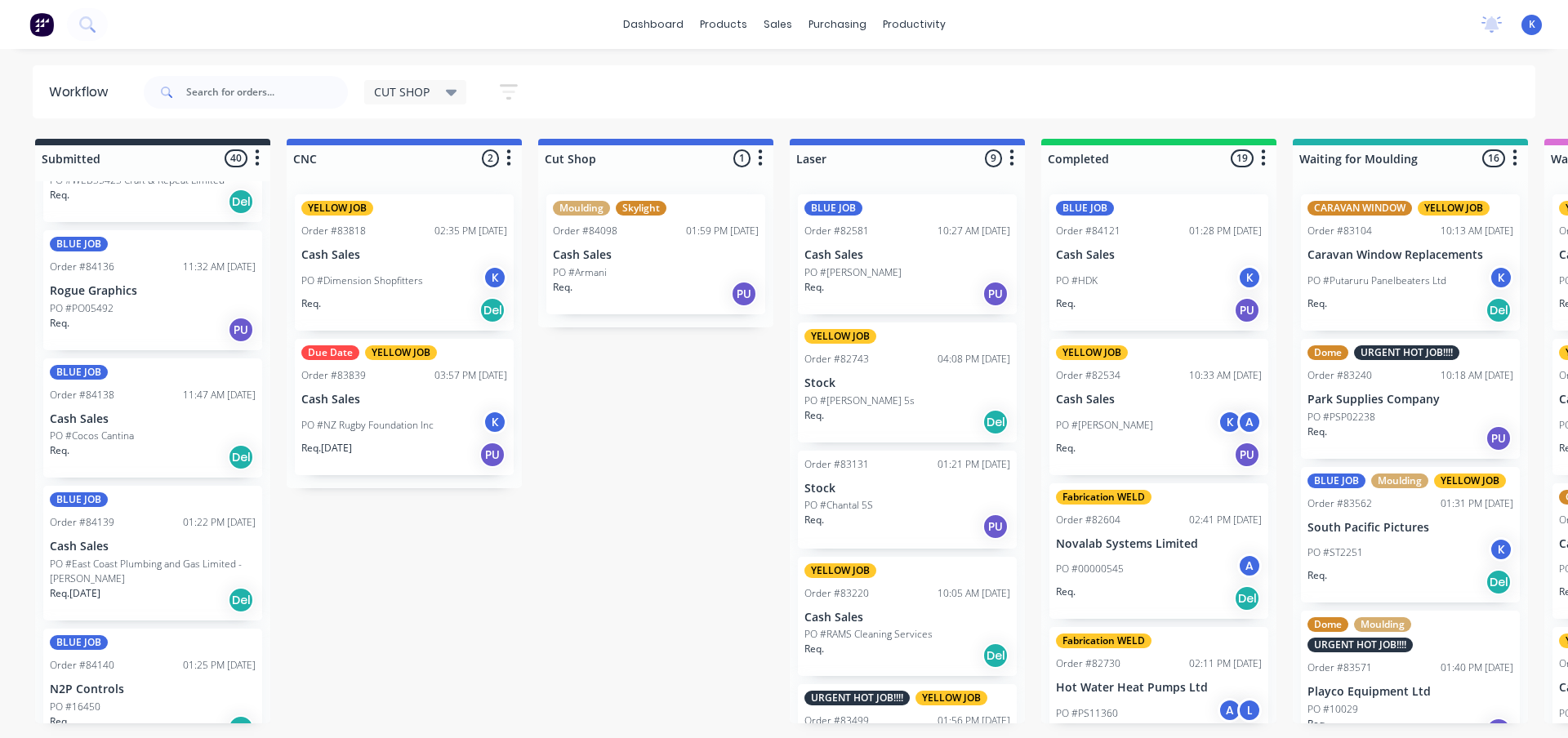
click at [102, 570] on p "PO #East Coast Plumbing and Gas Limited - [PERSON_NAME]" at bounding box center [153, 571] width 206 height 29
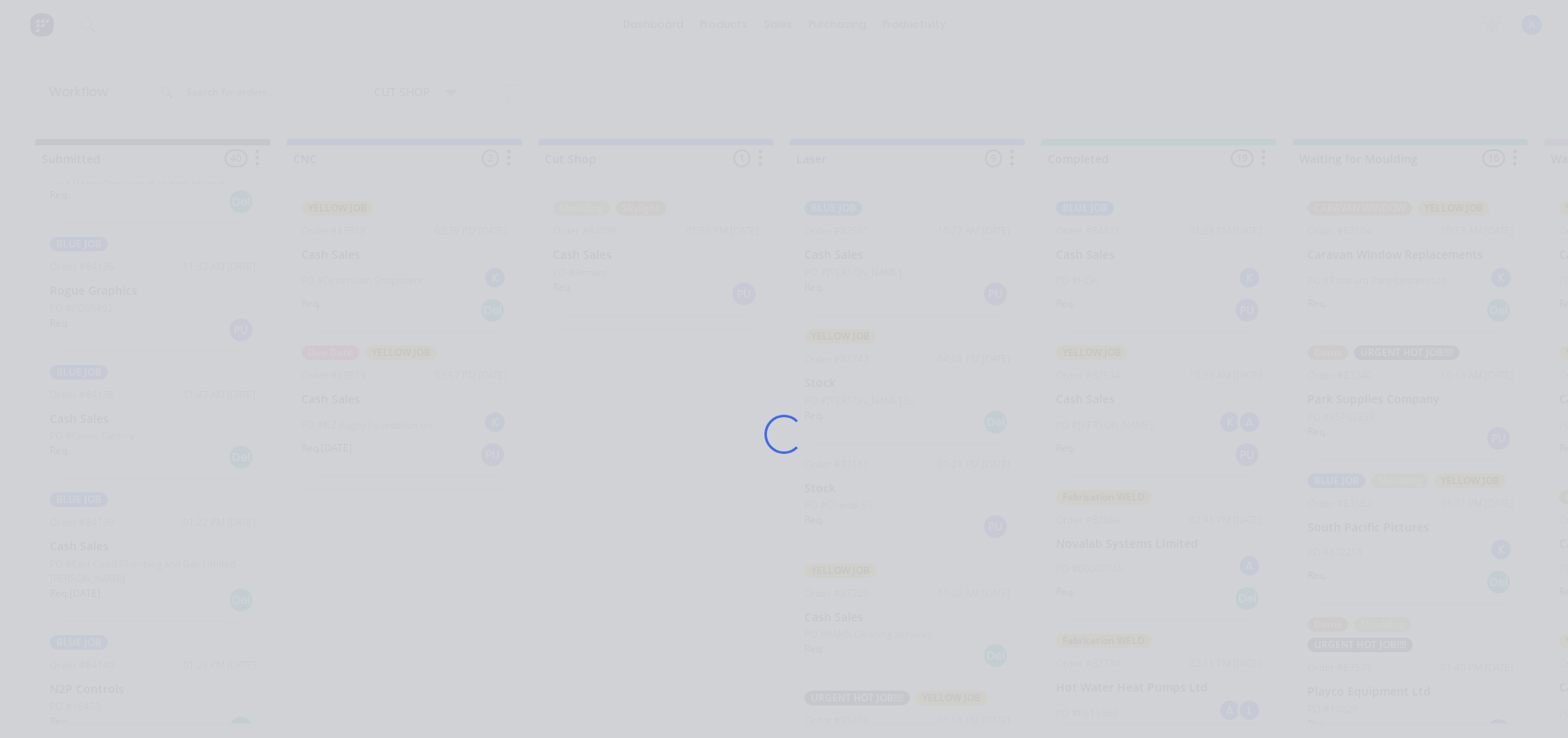
click at [102, 570] on div "Loading..." at bounding box center [784, 369] width 1568 height 738
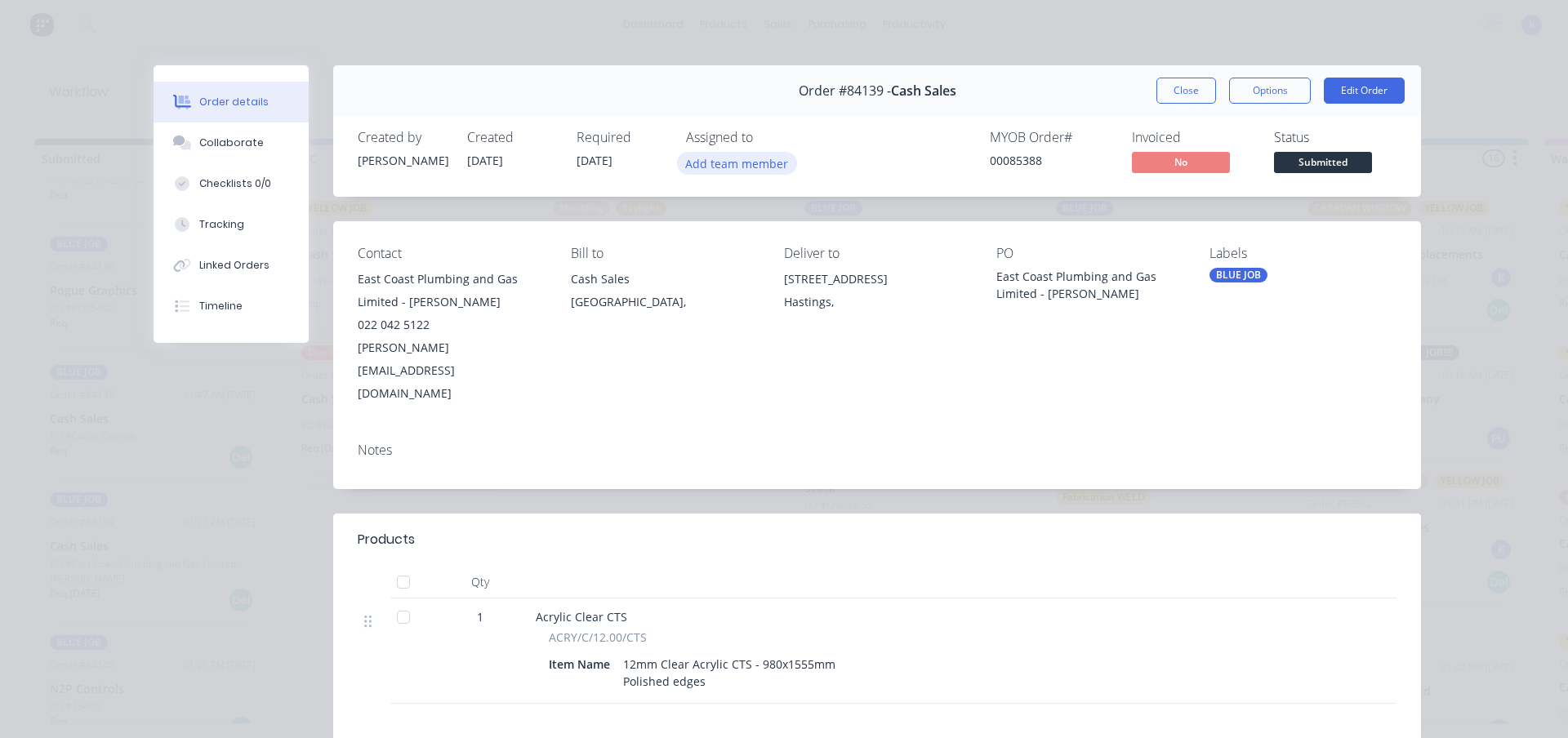
click at [719, 158] on button "Add team member" at bounding box center [737, 163] width 120 height 22
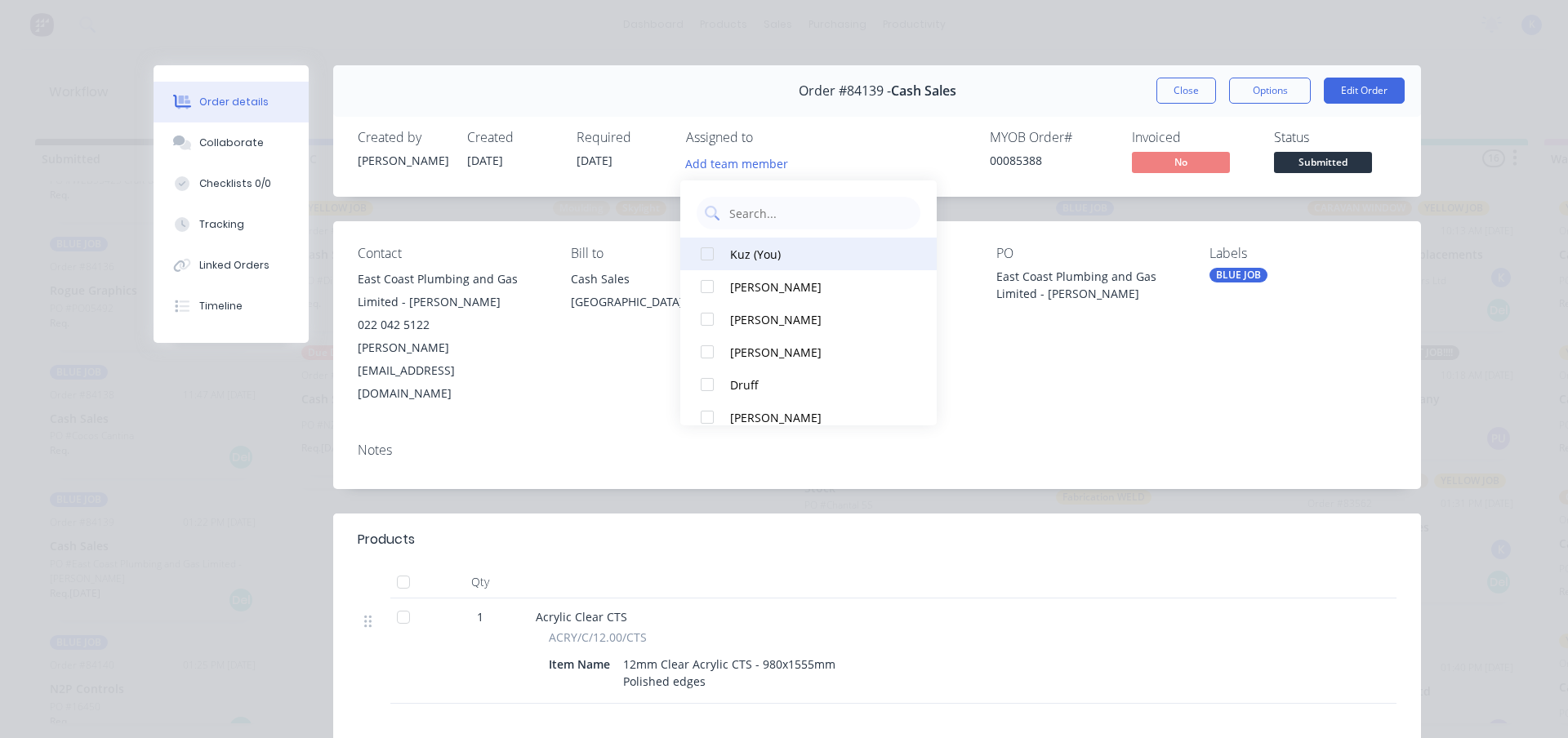
click at [716, 257] on div at bounding box center [707, 254] width 33 height 33
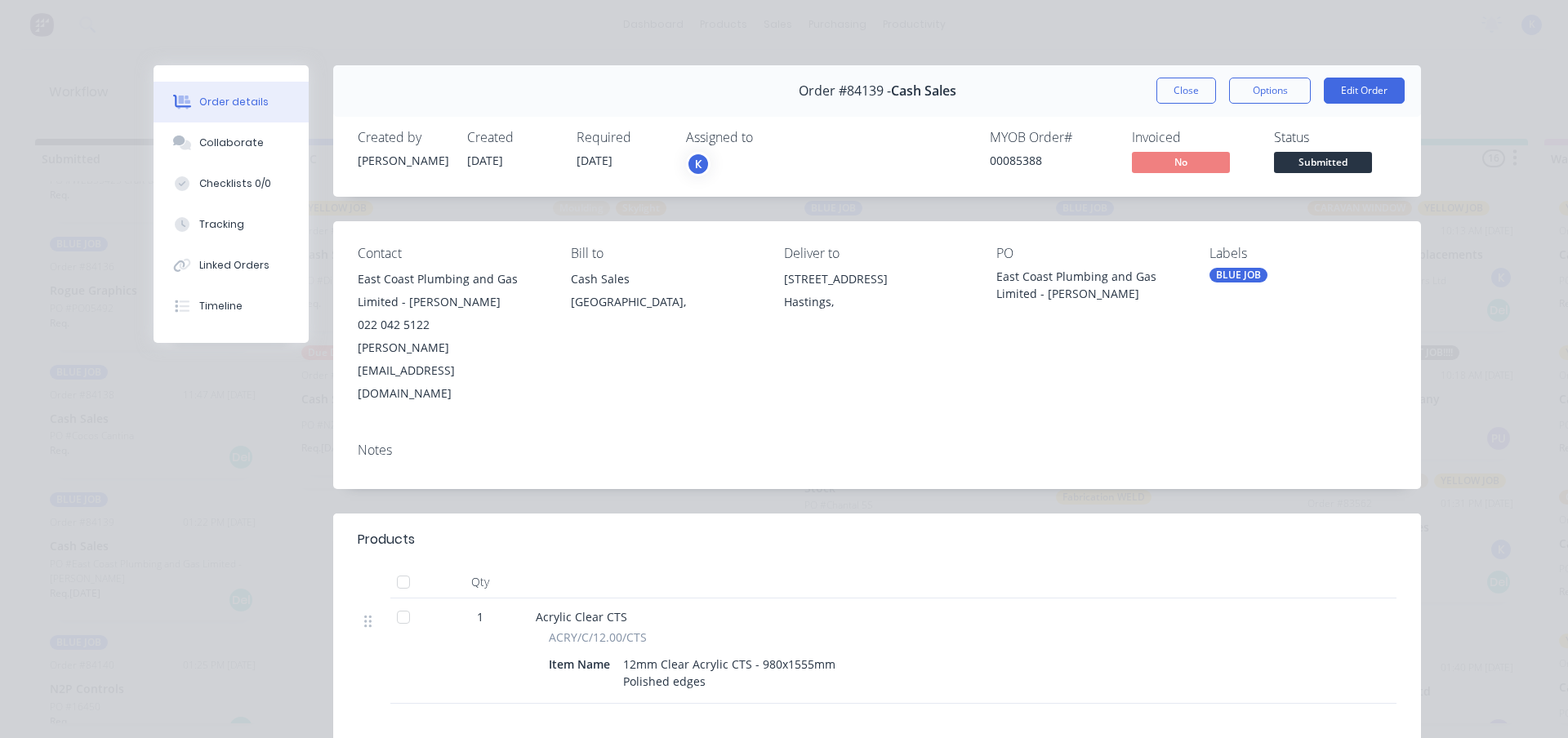
drag, startPoint x: 1171, startPoint y: 89, endPoint x: 1135, endPoint y: 95, distance: 36.5
click at [1170, 90] on button "Close" at bounding box center [1186, 90] width 60 height 26
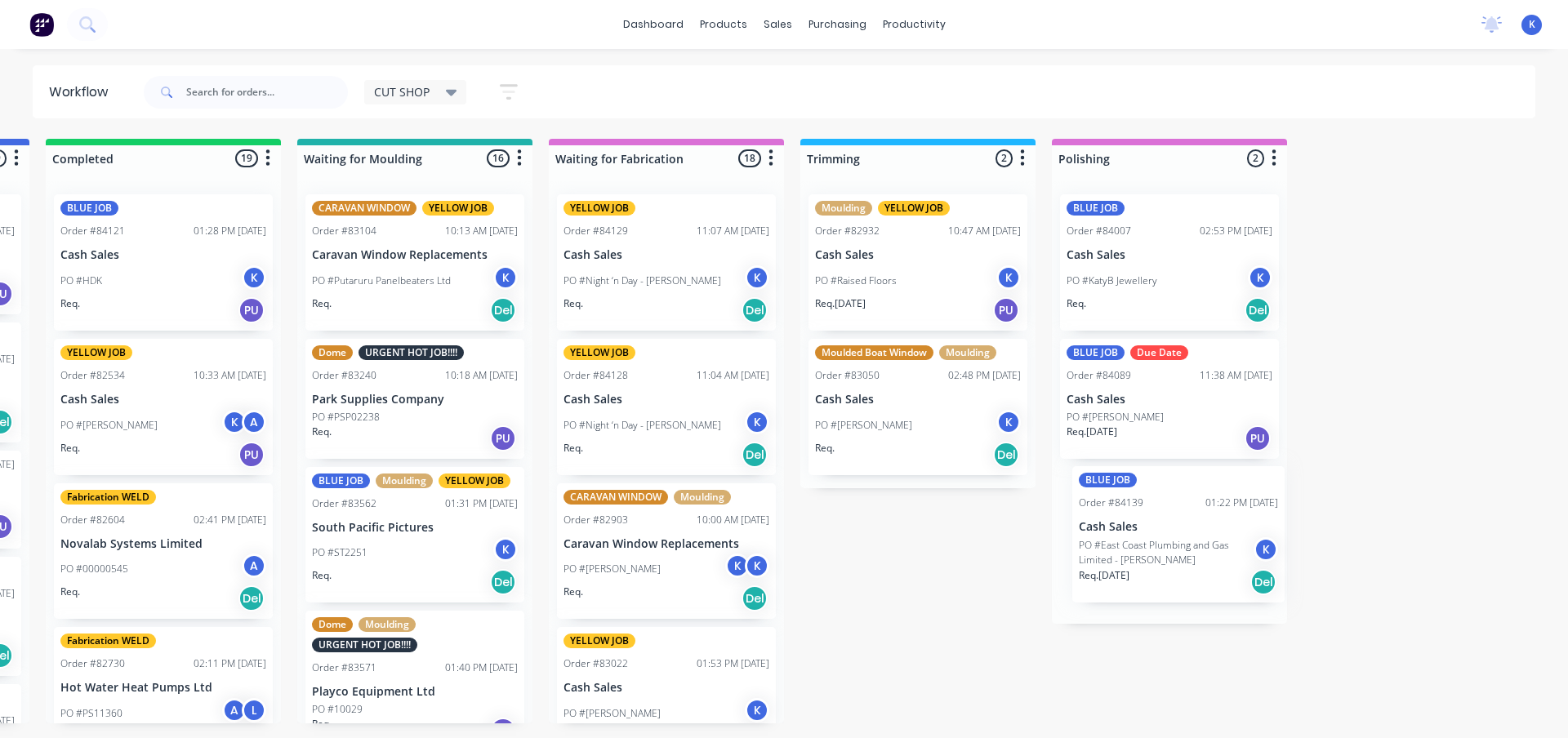
scroll to position [0, 1007]
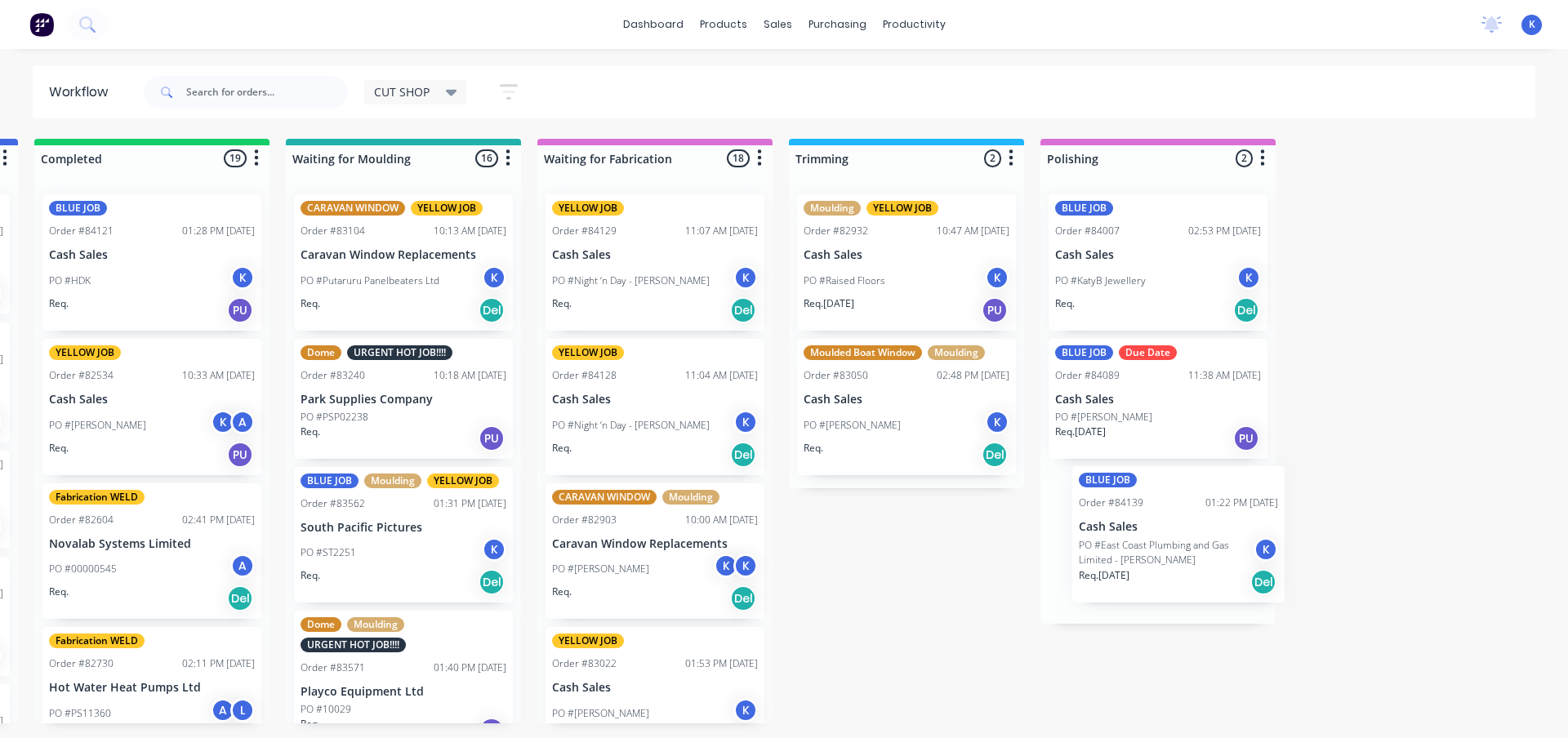
drag, startPoint x: 83, startPoint y: 570, endPoint x: 1105, endPoint y: 547, distance: 1022.3
drag, startPoint x: 1567, startPoint y: 119, endPoint x: 1567, endPoint y: 88, distance: 31.0
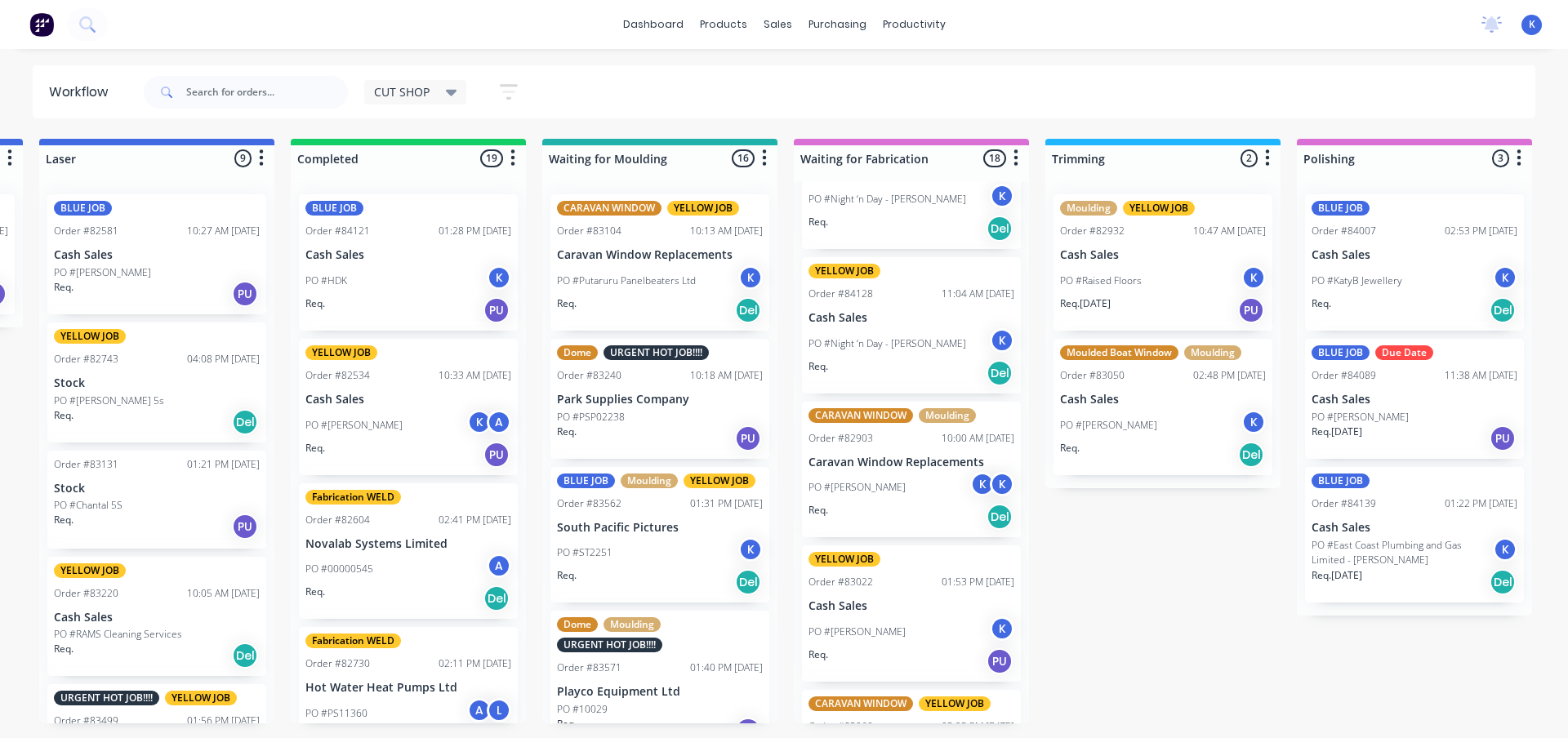
scroll to position [0, 0]
